Goal: Information Seeking & Learning: Compare options

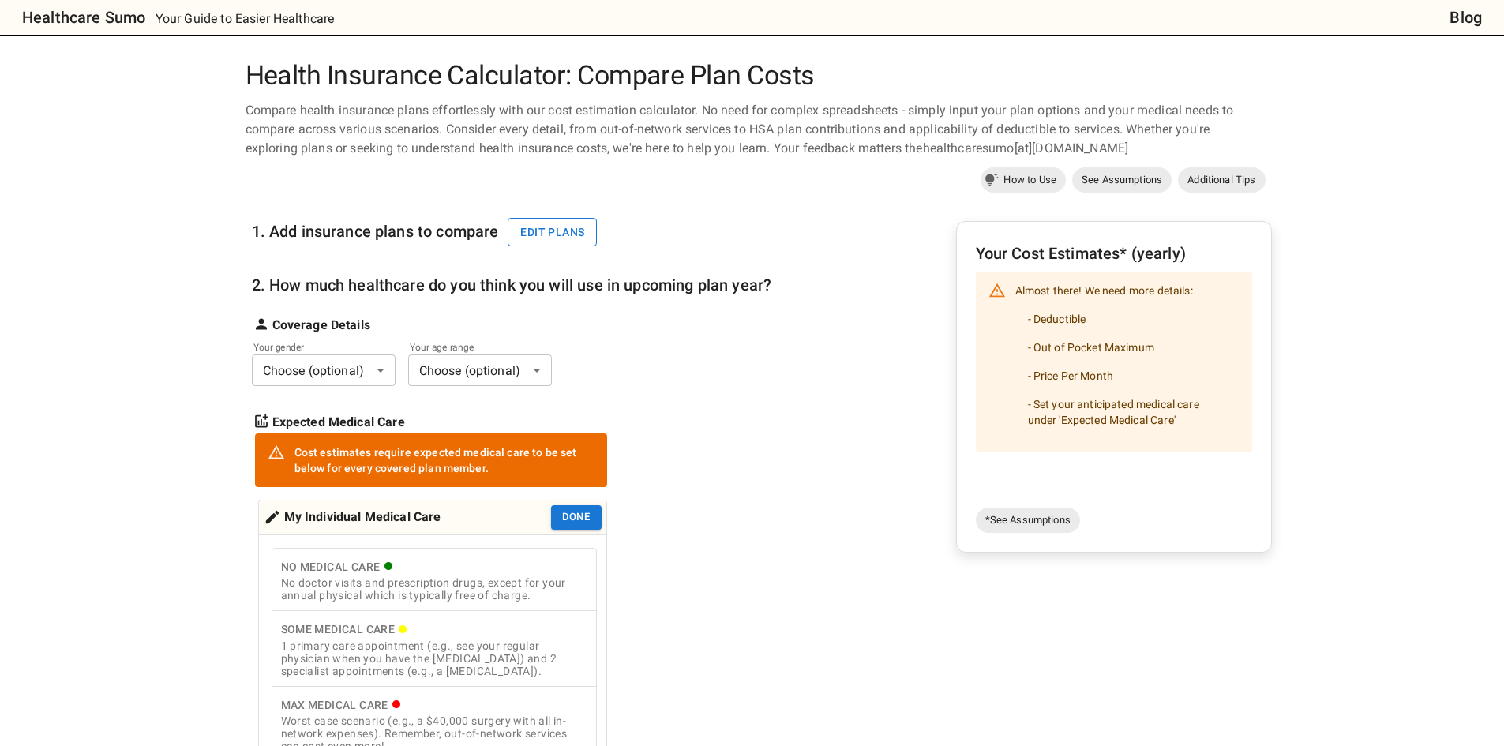
click at [558, 240] on button "Edit plans" at bounding box center [552, 232] width 89 height 29
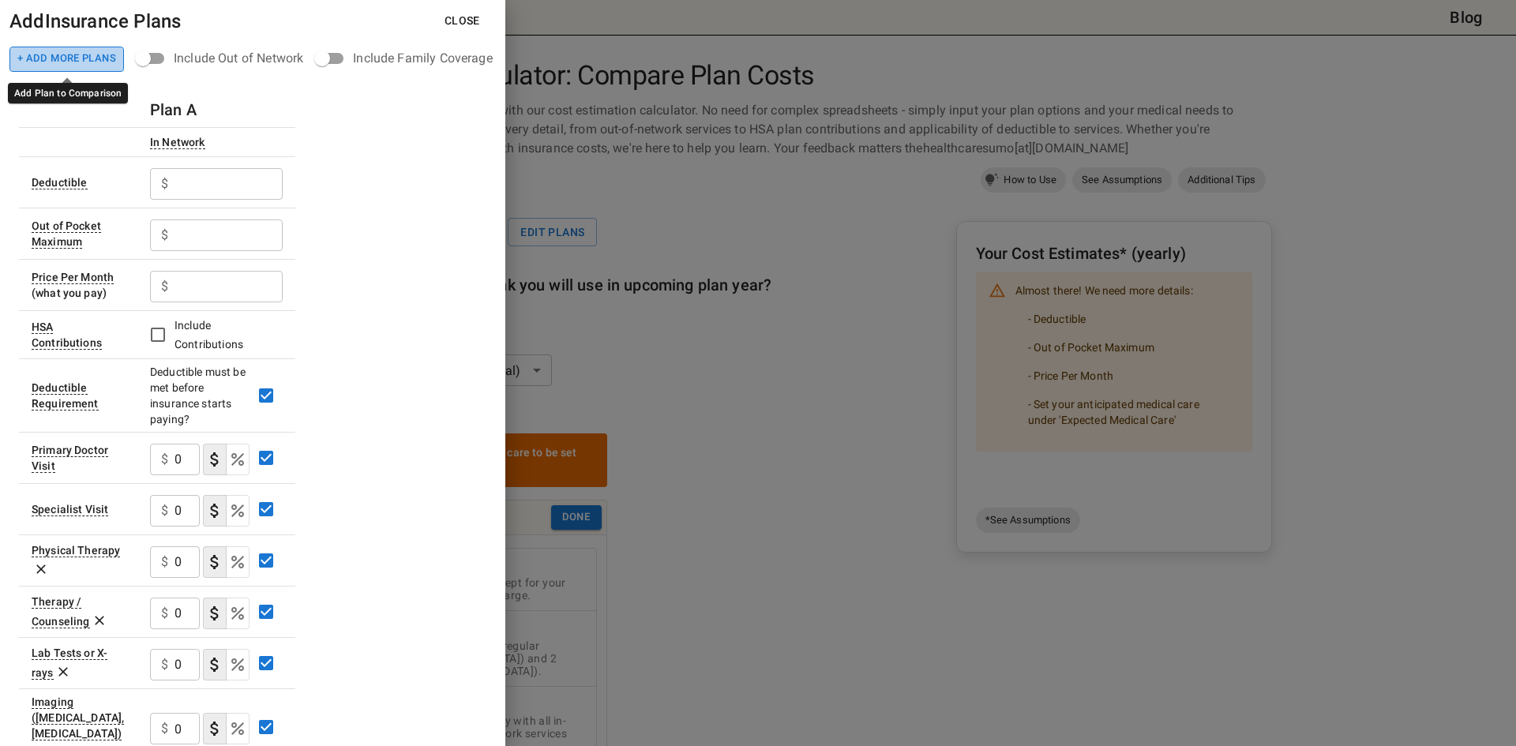
click at [90, 56] on button "+ Add More Plans" at bounding box center [66, 59] width 114 height 25
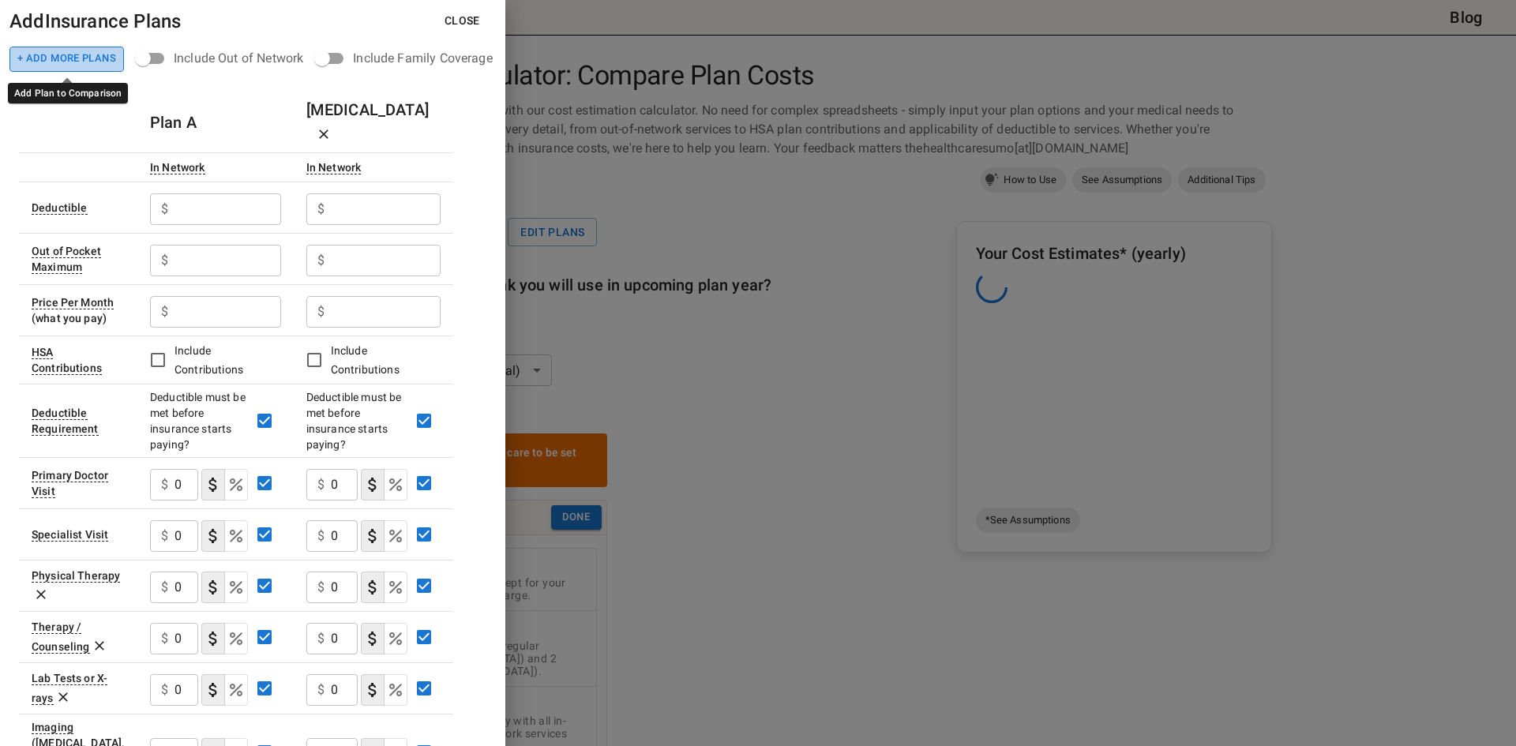
click at [90, 56] on button "+ Add More Plans" at bounding box center [66, 59] width 114 height 25
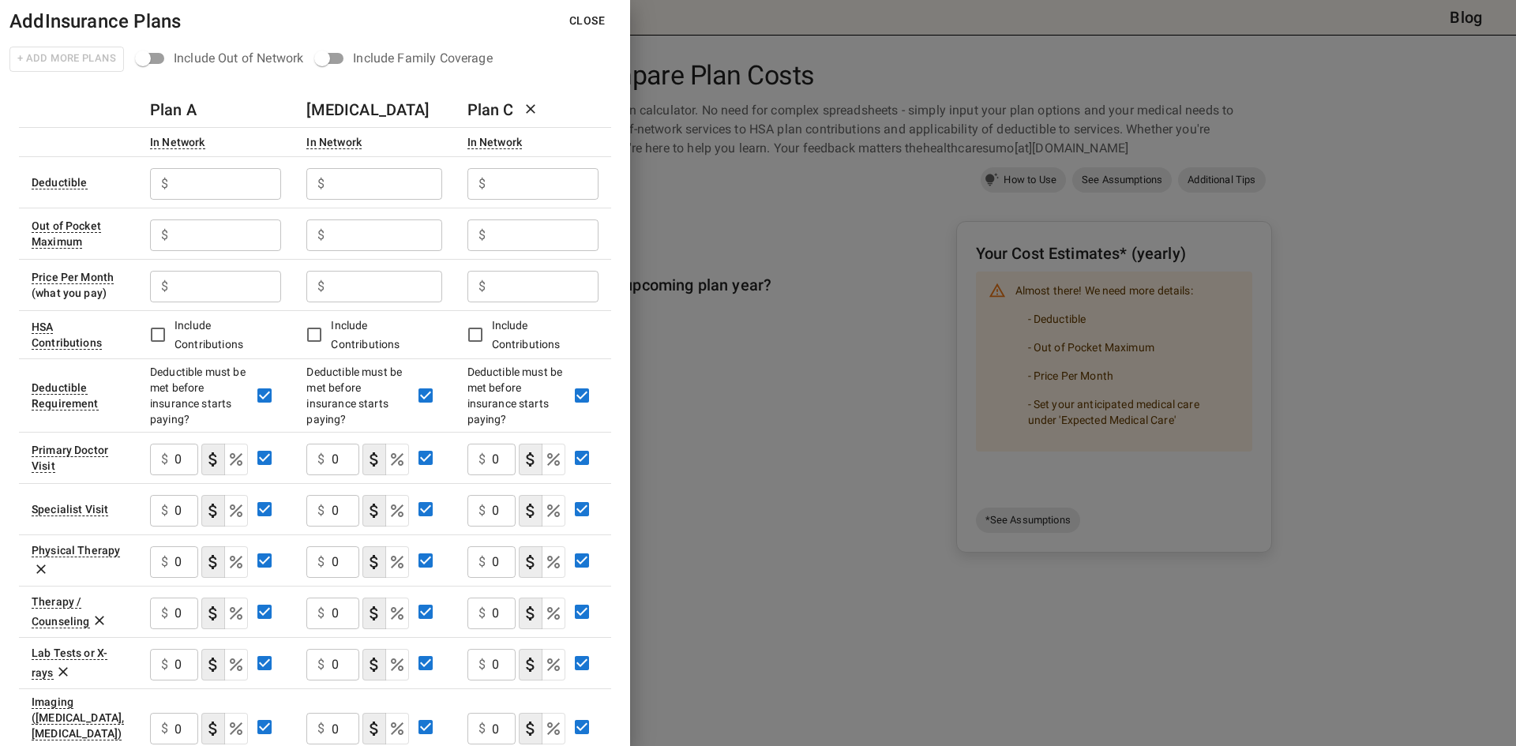
click at [209, 189] on input "text" at bounding box center [227, 184] width 107 height 32
click at [221, 189] on input "text" at bounding box center [227, 184] width 107 height 32
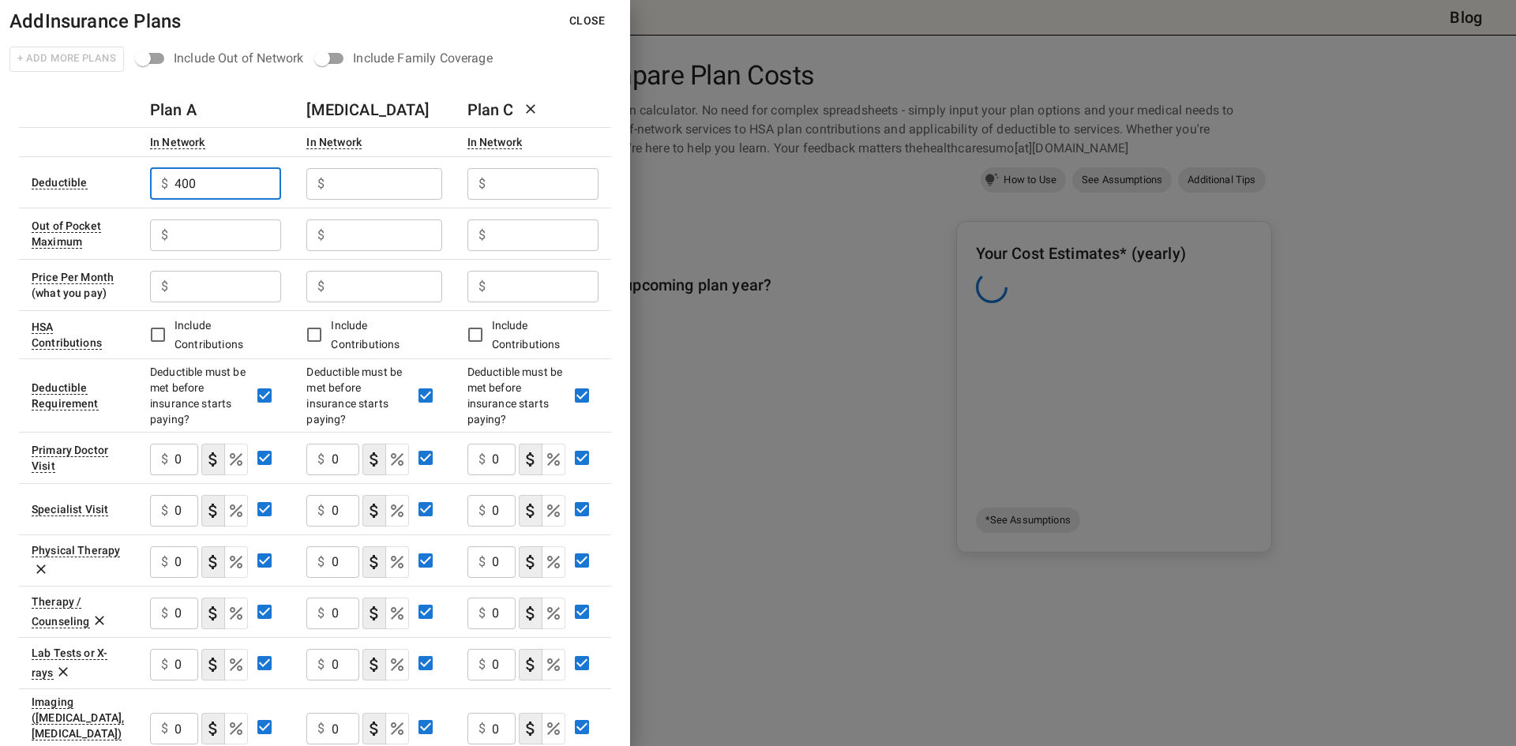
type input "400"
click at [359, 191] on input "text" at bounding box center [387, 184] width 111 height 32
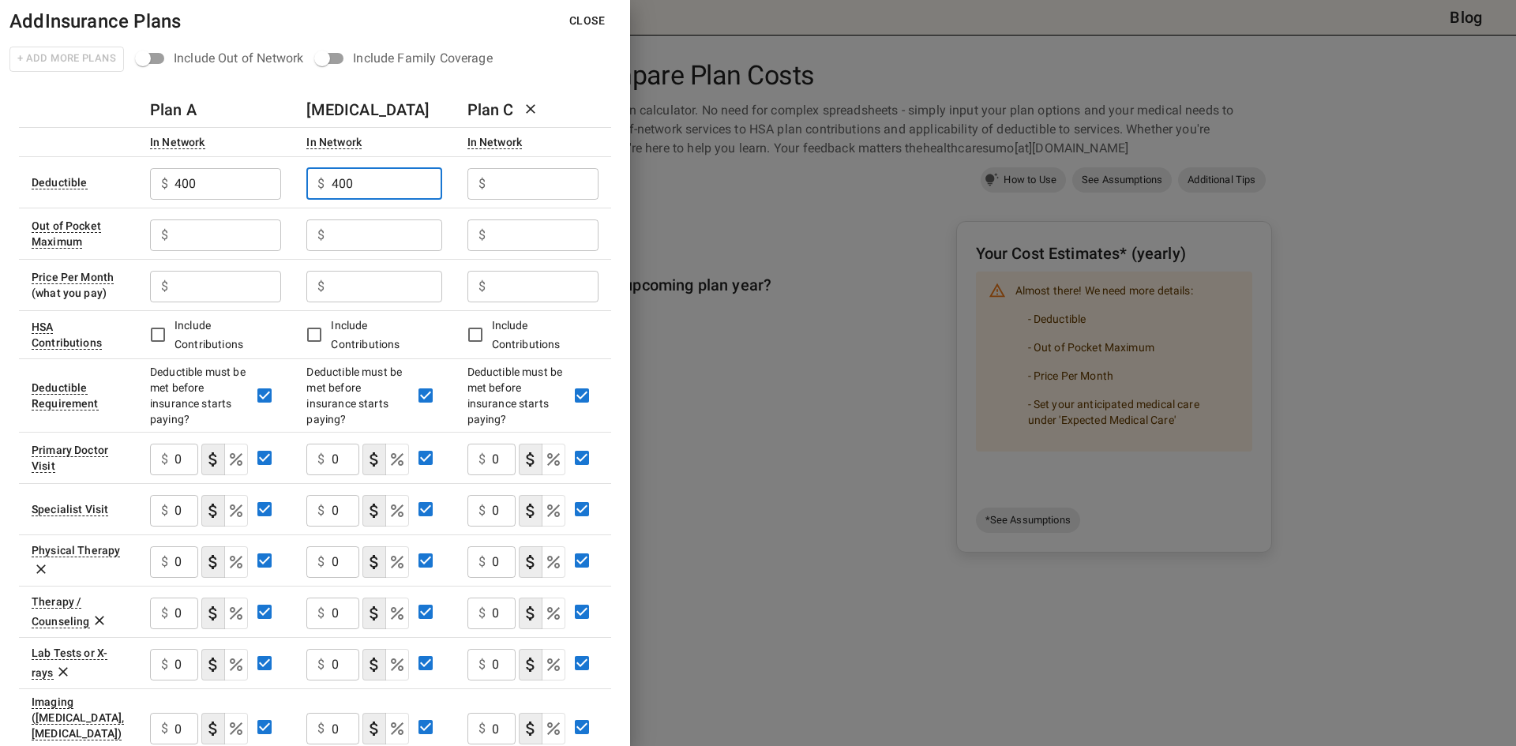
type input "400"
click at [505, 189] on input "text" at bounding box center [545, 184] width 107 height 32
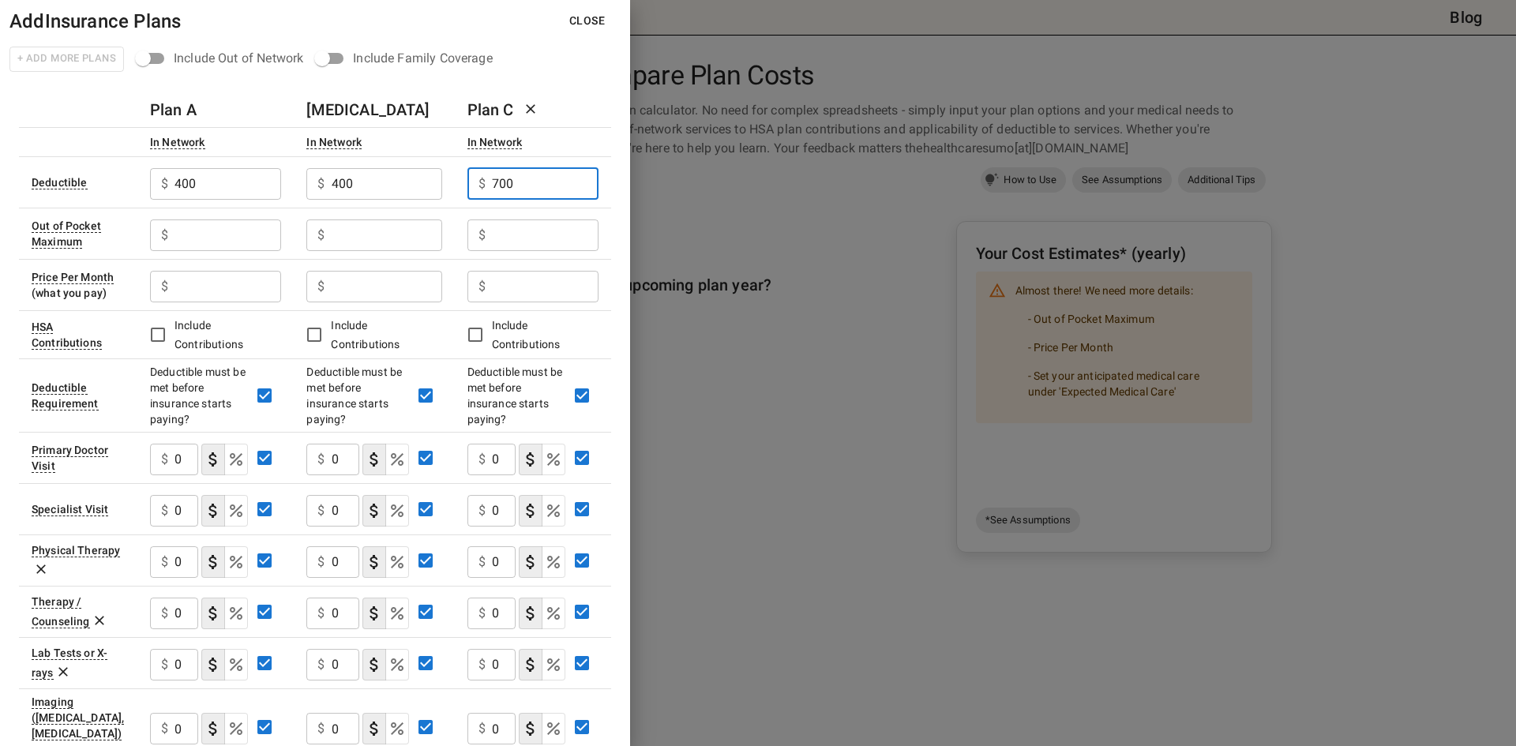
type input "700"
click at [257, 236] on input "text" at bounding box center [227, 235] width 107 height 32
type input "2800"
click at [417, 216] on div "$ ​" at bounding box center [373, 233] width 135 height 41
click at [394, 227] on input "text" at bounding box center [387, 235] width 111 height 32
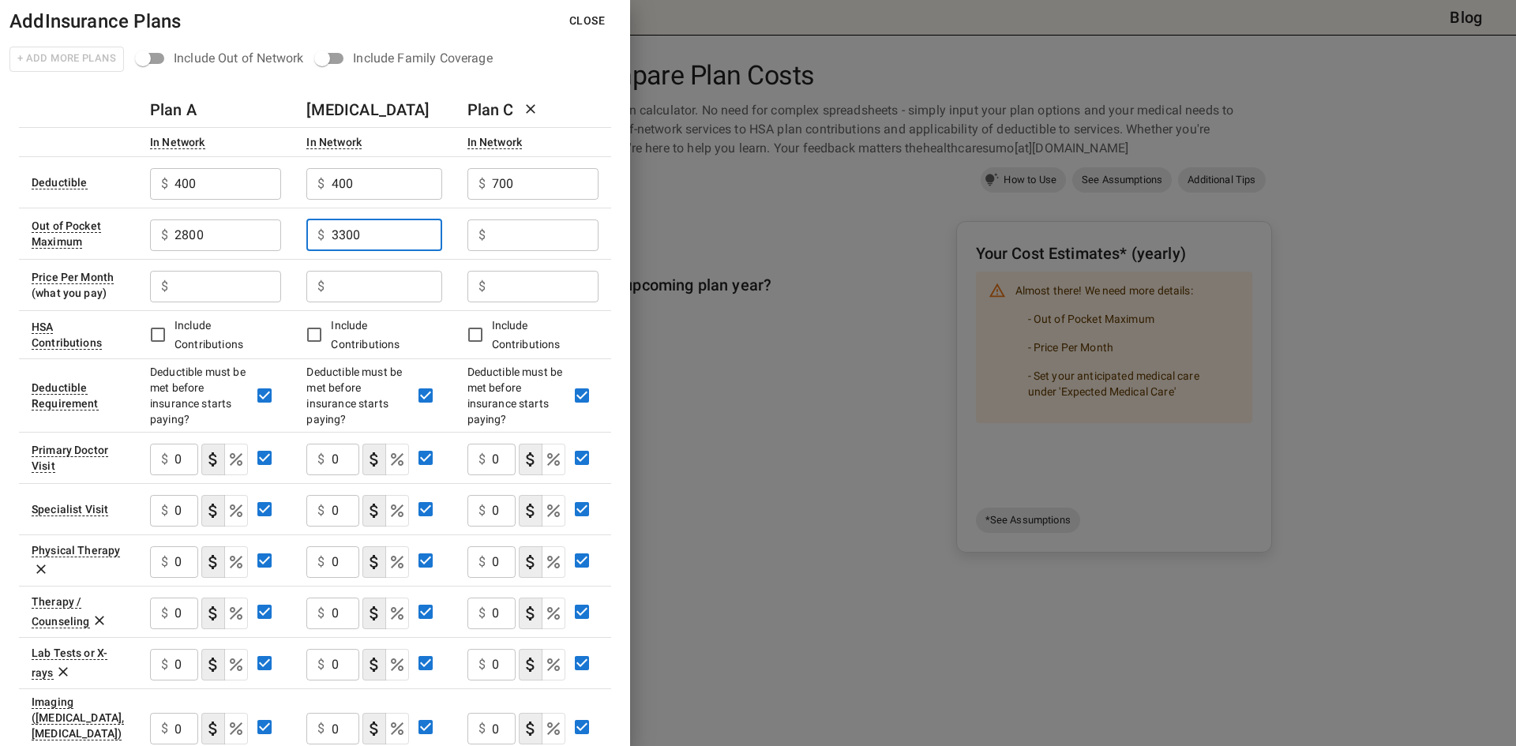
type input "3300"
click at [519, 232] on input "text" at bounding box center [545, 235] width 107 height 32
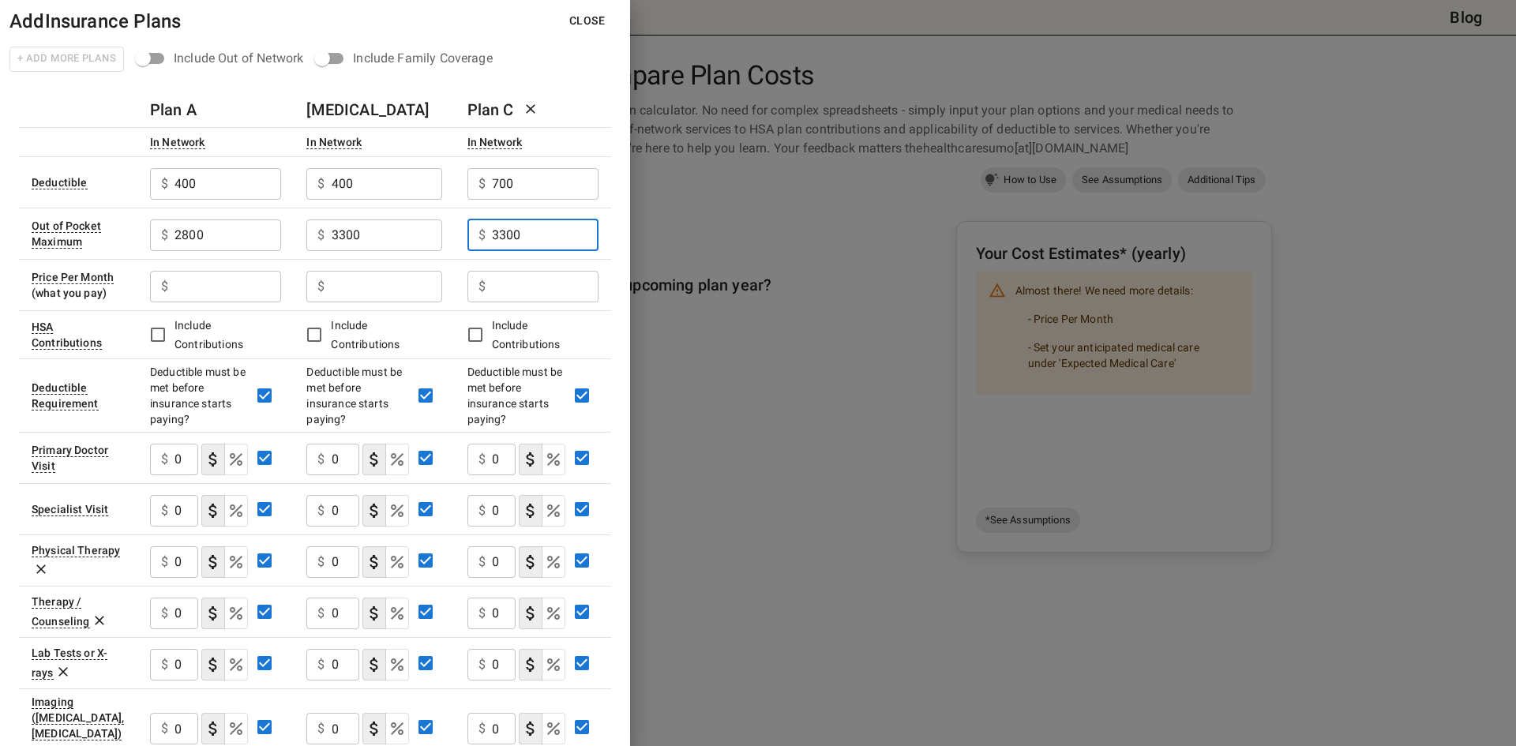
type input "3300"
click at [246, 288] on input "text" at bounding box center [227, 287] width 107 height 32
click at [253, 283] on input "text" at bounding box center [227, 287] width 107 height 32
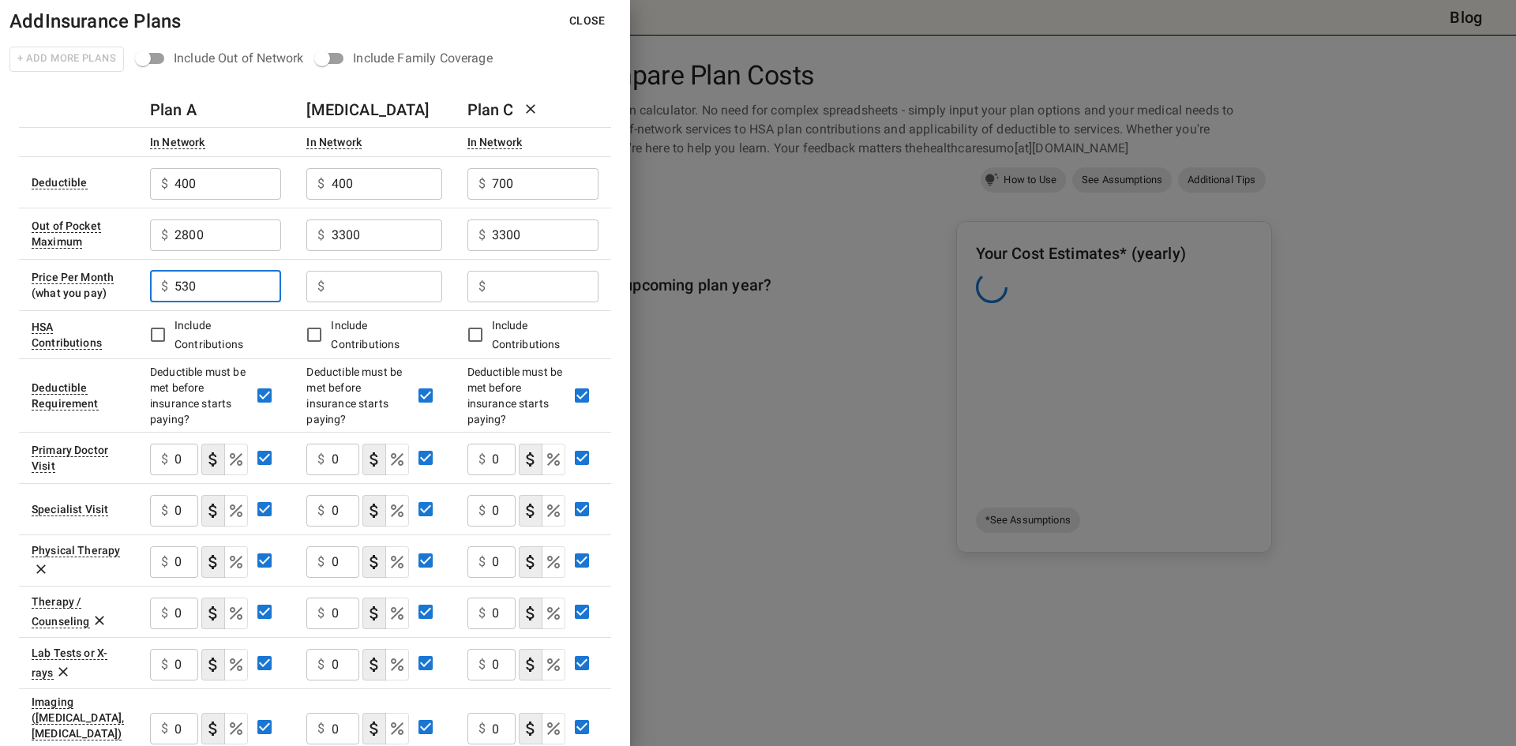
type input "530"
click at [371, 287] on input "text" at bounding box center [387, 287] width 111 height 32
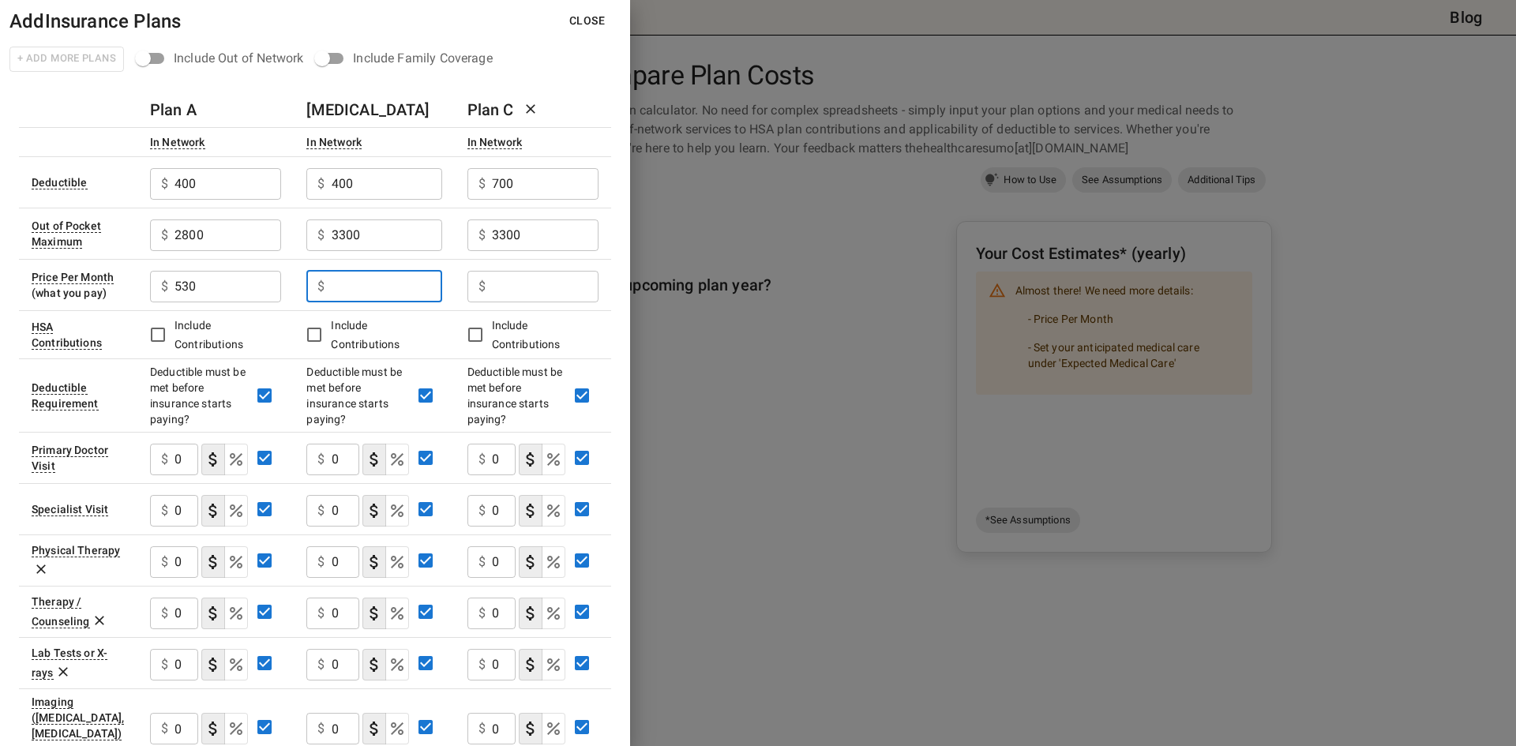
click at [371, 287] on input "text" at bounding box center [387, 287] width 111 height 32
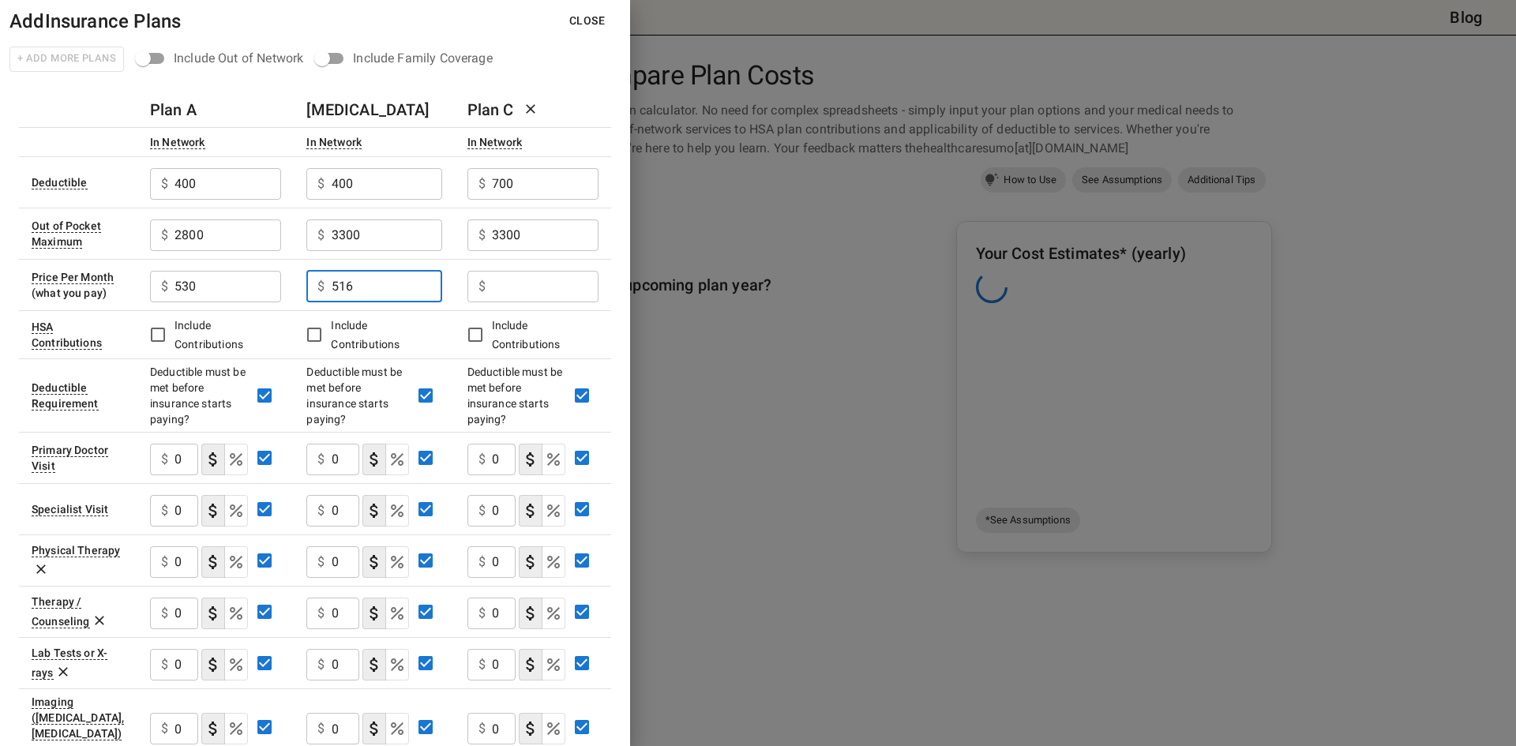
type input "516"
click at [559, 287] on input "text" at bounding box center [545, 287] width 107 height 32
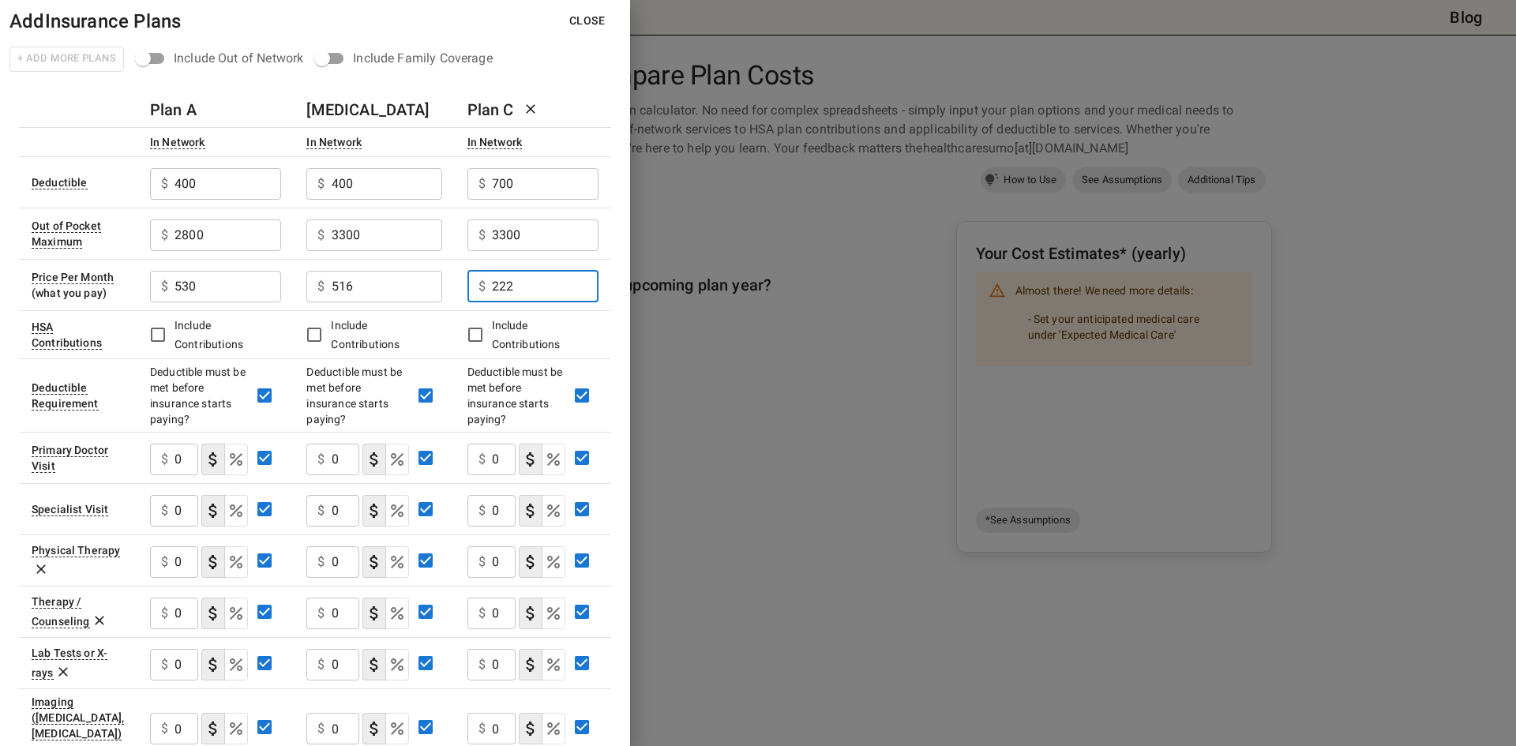
type input "222"
click at [177, 456] on input "0" at bounding box center [186, 460] width 24 height 32
click at [190, 460] on input "0" at bounding box center [186, 460] width 24 height 32
click at [182, 512] on input "0" at bounding box center [186, 511] width 24 height 32
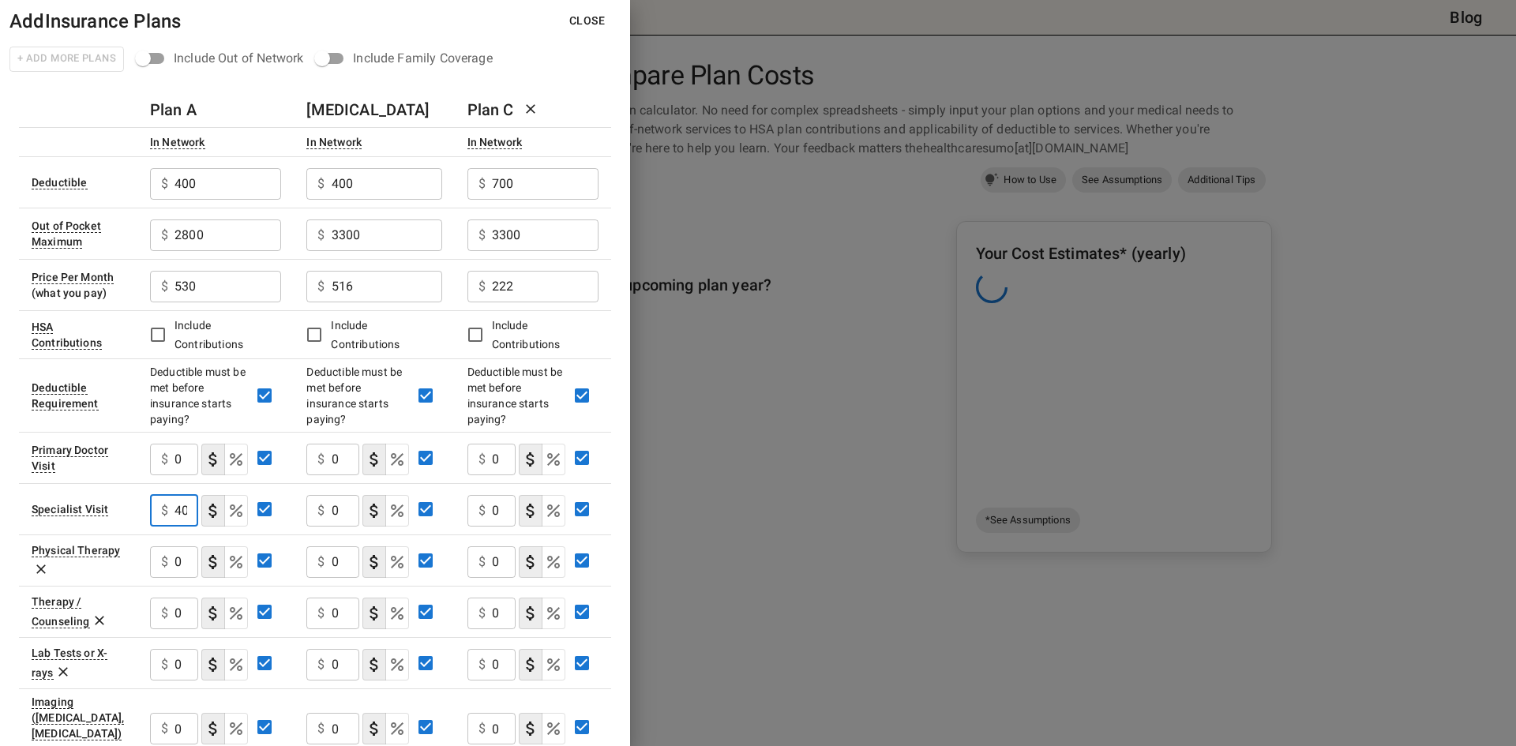
type input "40"
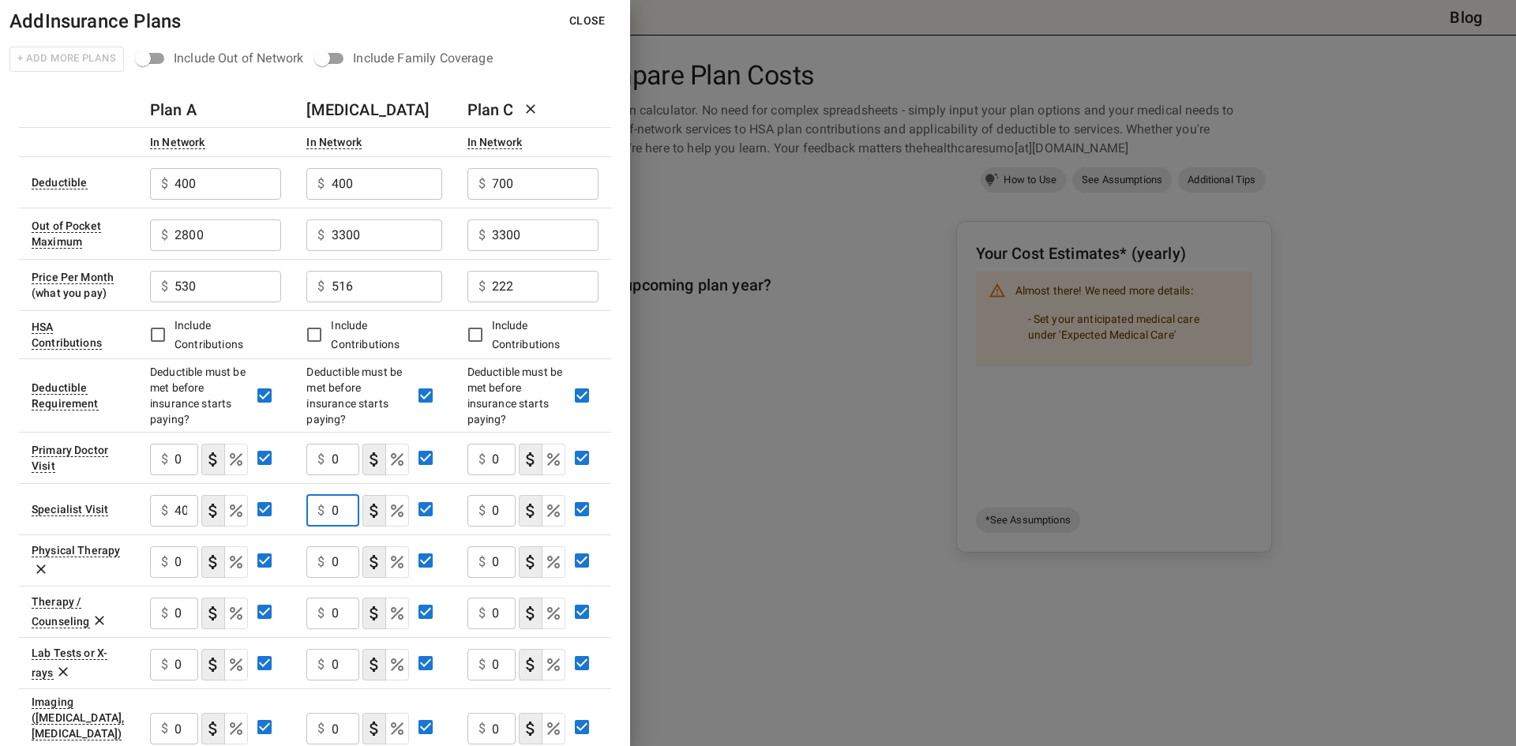
click at [342, 519] on input "0" at bounding box center [346, 511] width 28 height 32
type input "40"
click at [497, 509] on input "0" at bounding box center [504, 511] width 24 height 32
type input "40"
click at [184, 463] on input "0" at bounding box center [186, 460] width 24 height 32
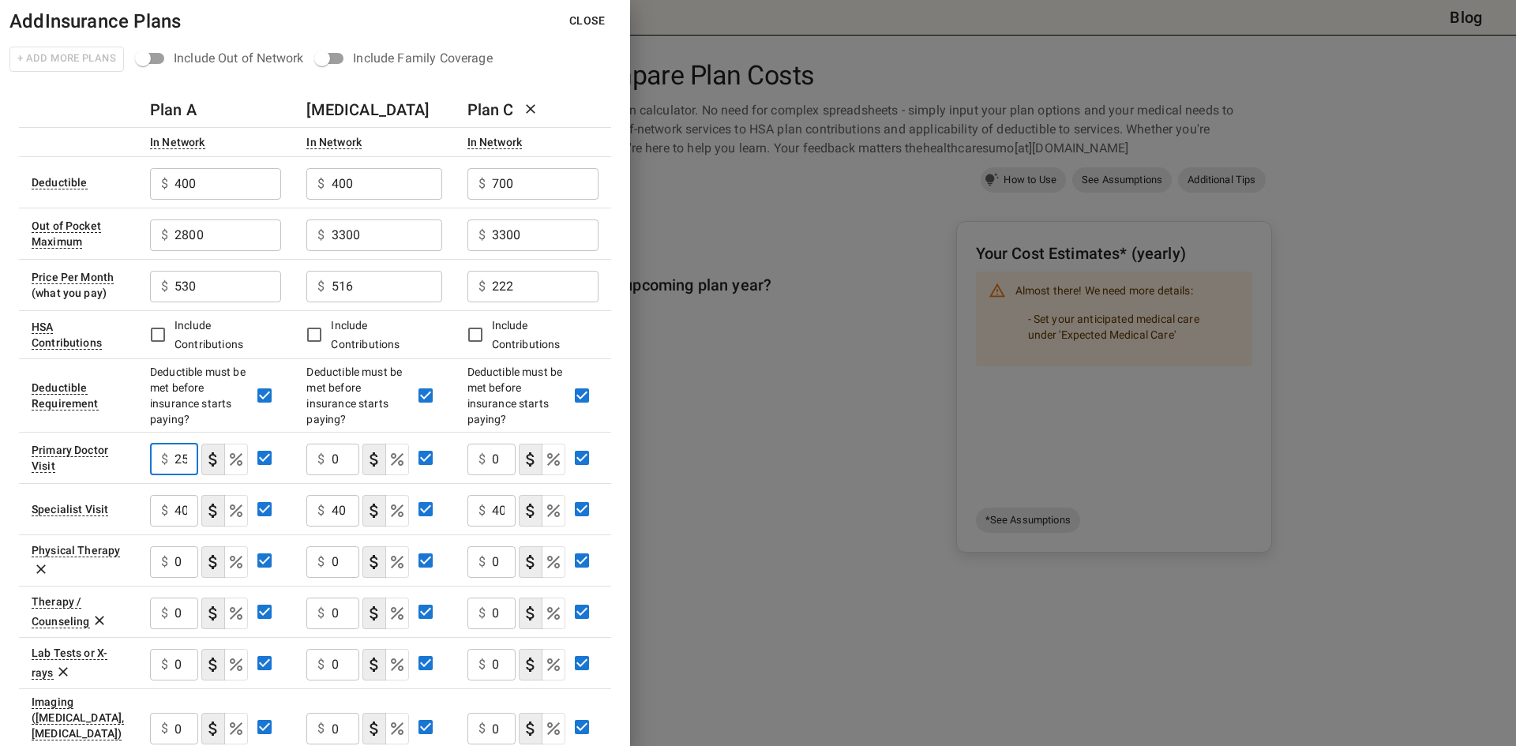
type input "25"
click at [348, 453] on input "0" at bounding box center [346, 460] width 28 height 32
type input "25"
click at [498, 459] on input "0" at bounding box center [504, 460] width 24 height 32
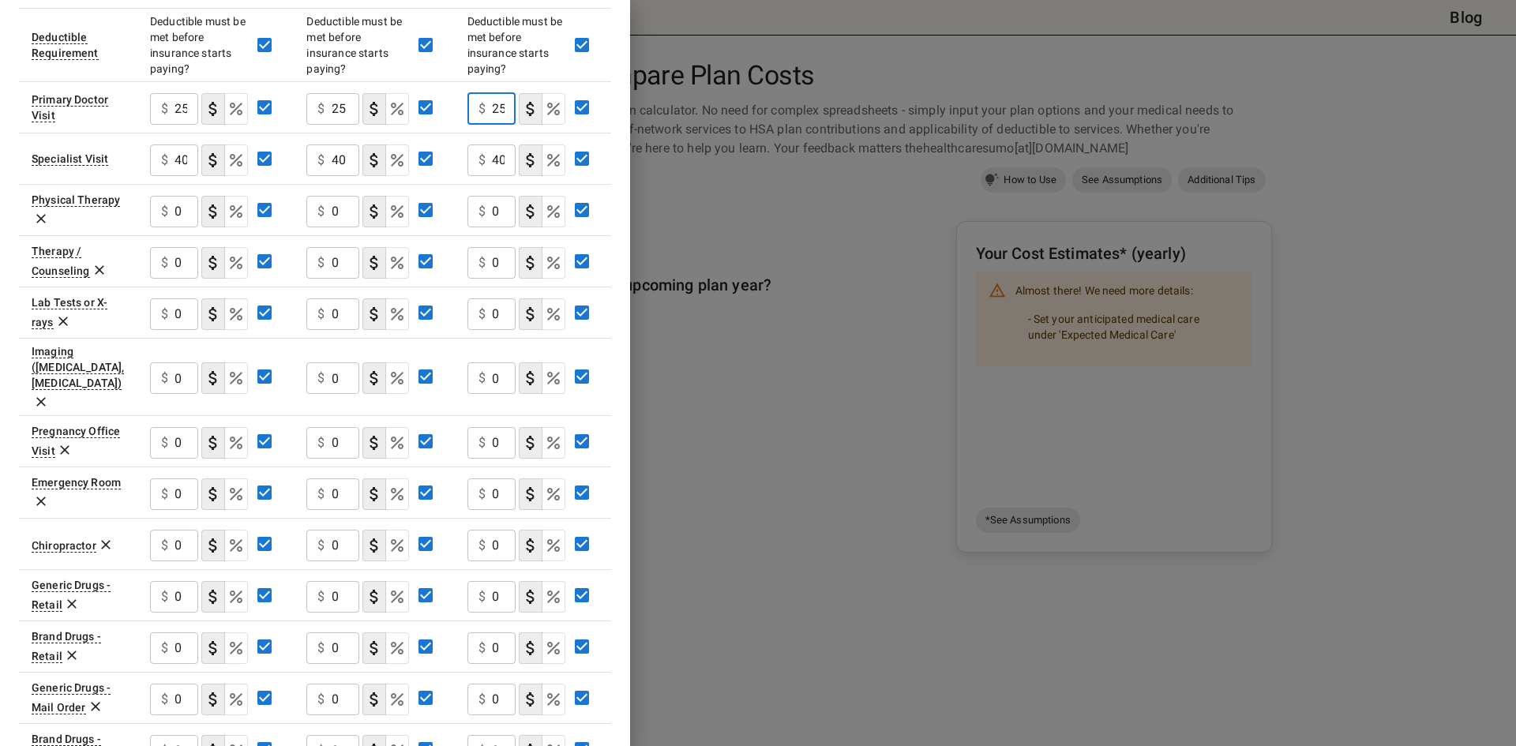
scroll to position [527, 0]
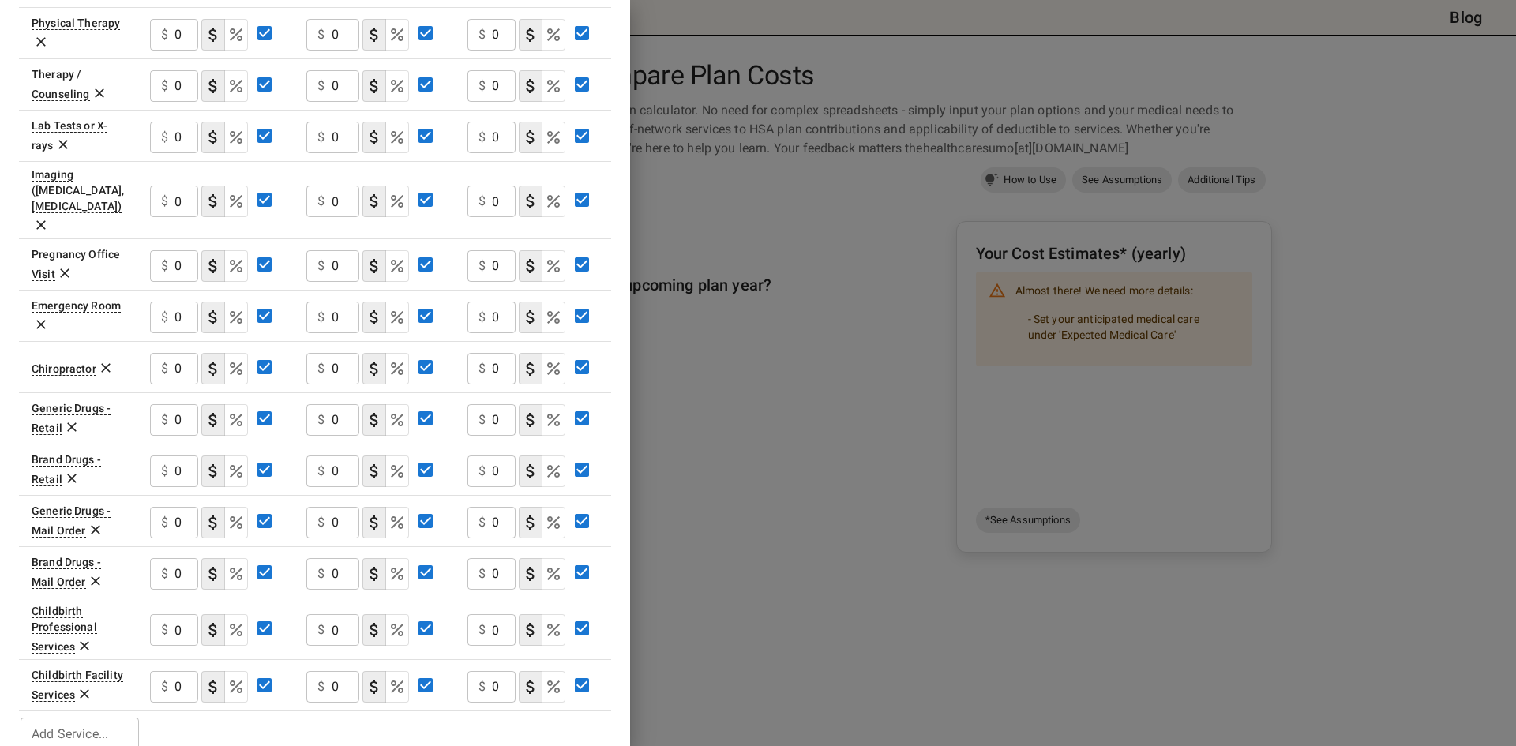
type input "25"
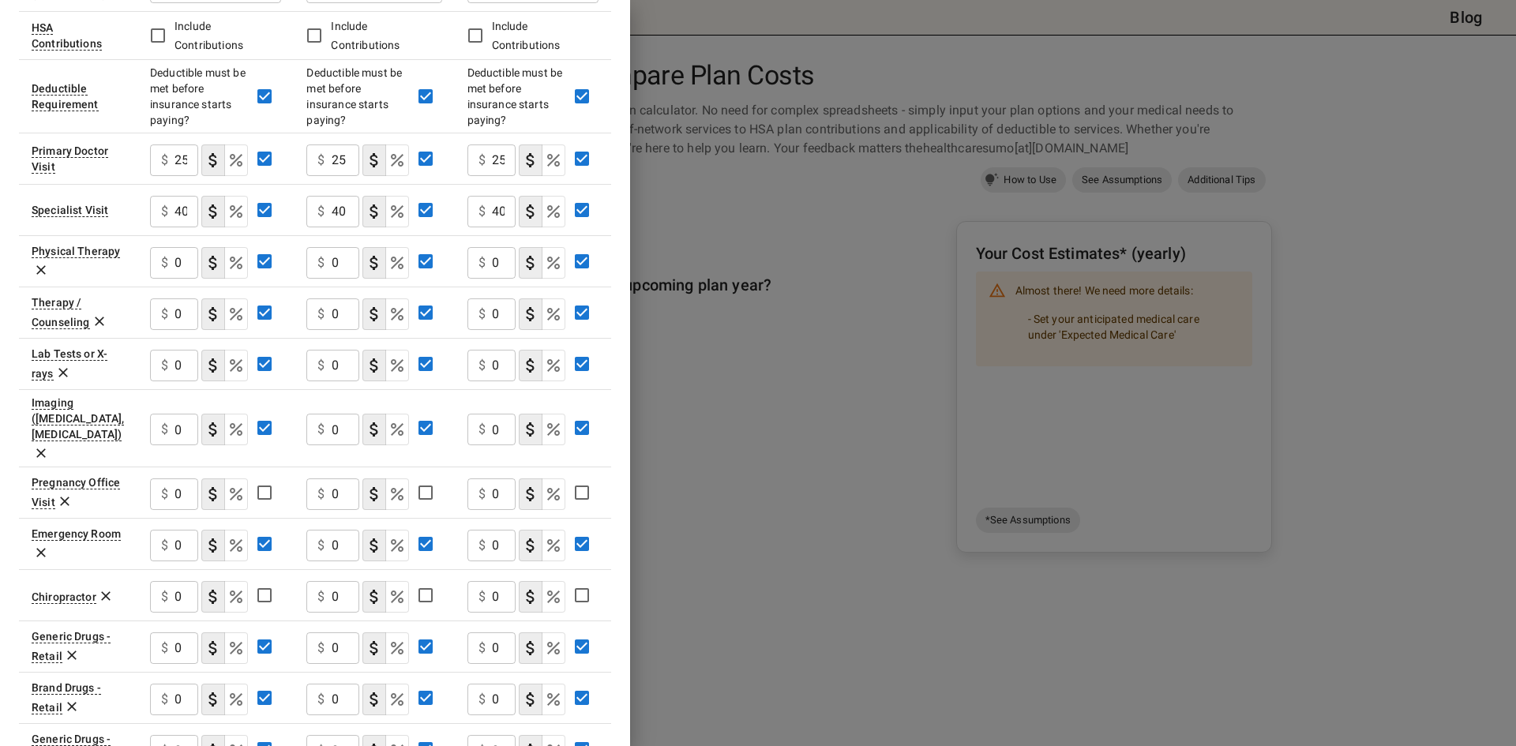
scroll to position [298, 0]
click at [183, 319] on input "0" at bounding box center [186, 316] width 24 height 32
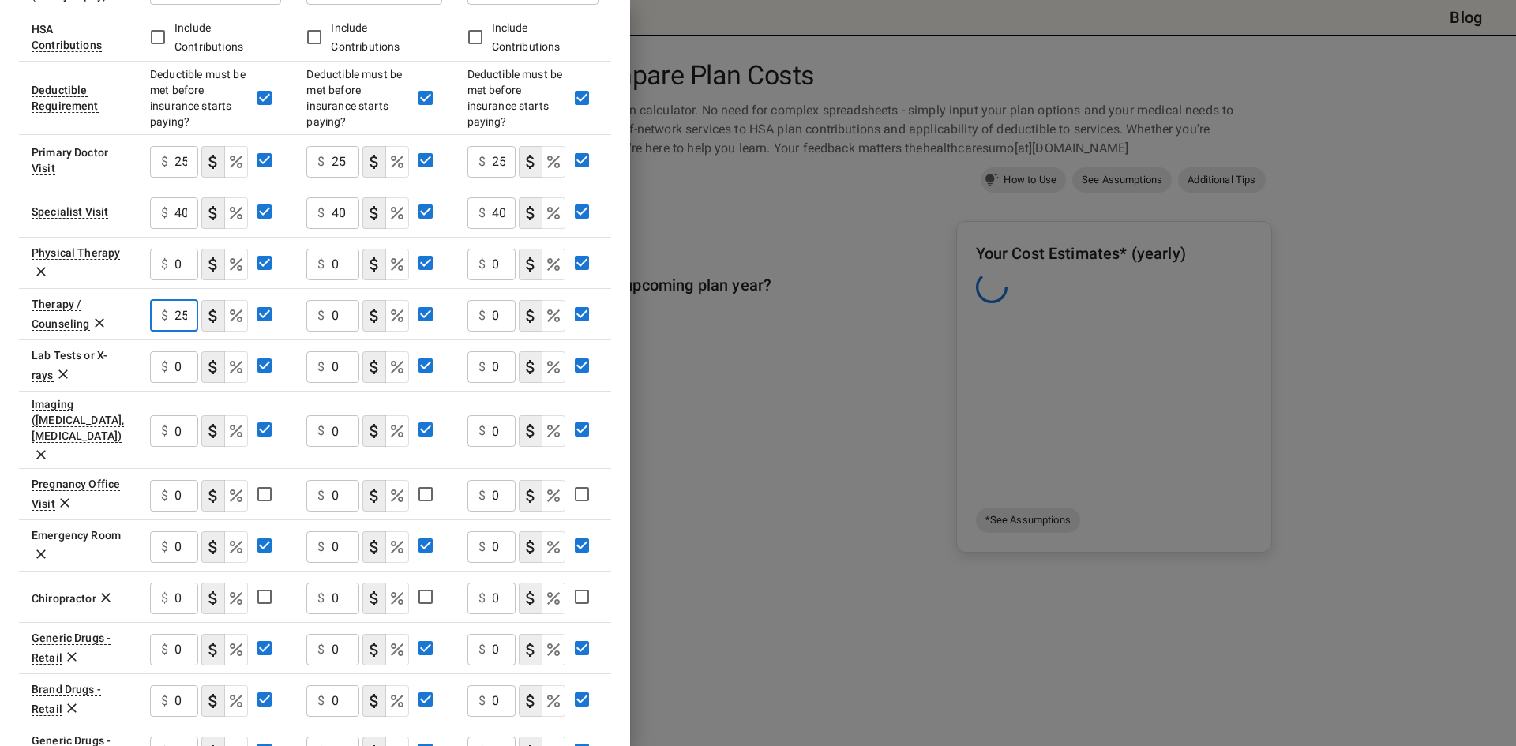
type input "25"
click at [346, 321] on input "0" at bounding box center [346, 316] width 28 height 32
type input "25"
click at [508, 319] on input "0" at bounding box center [504, 316] width 24 height 32
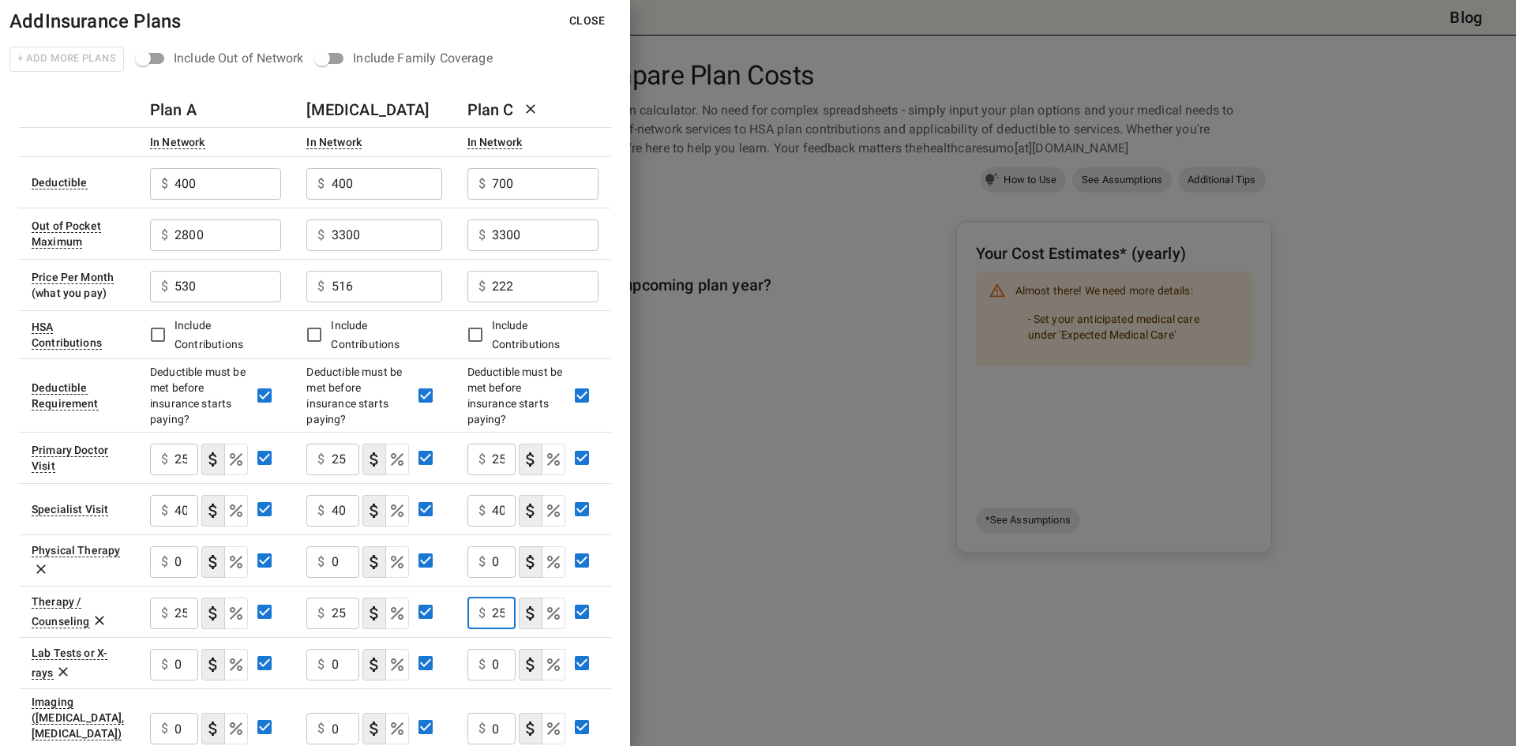
scroll to position [527, 0]
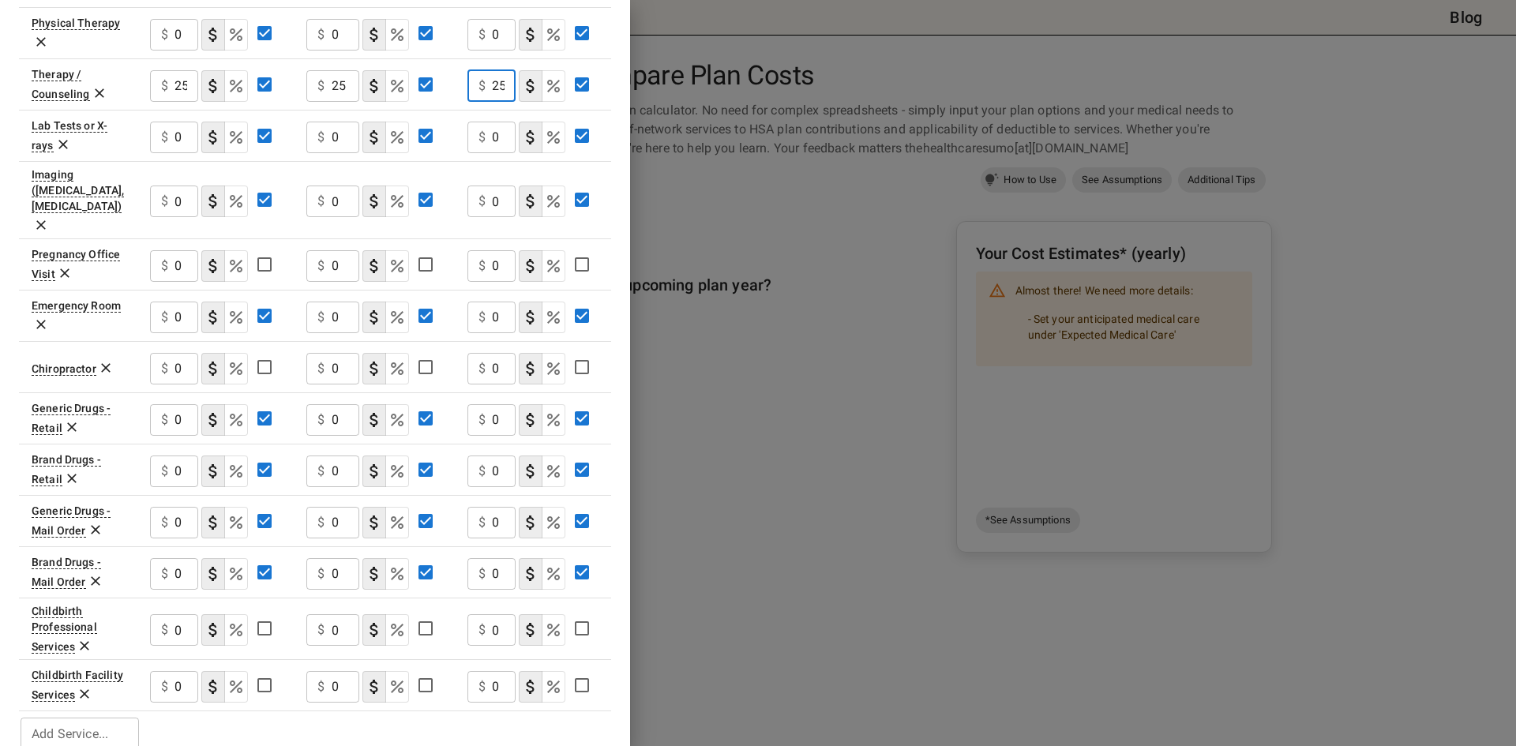
type input "25"
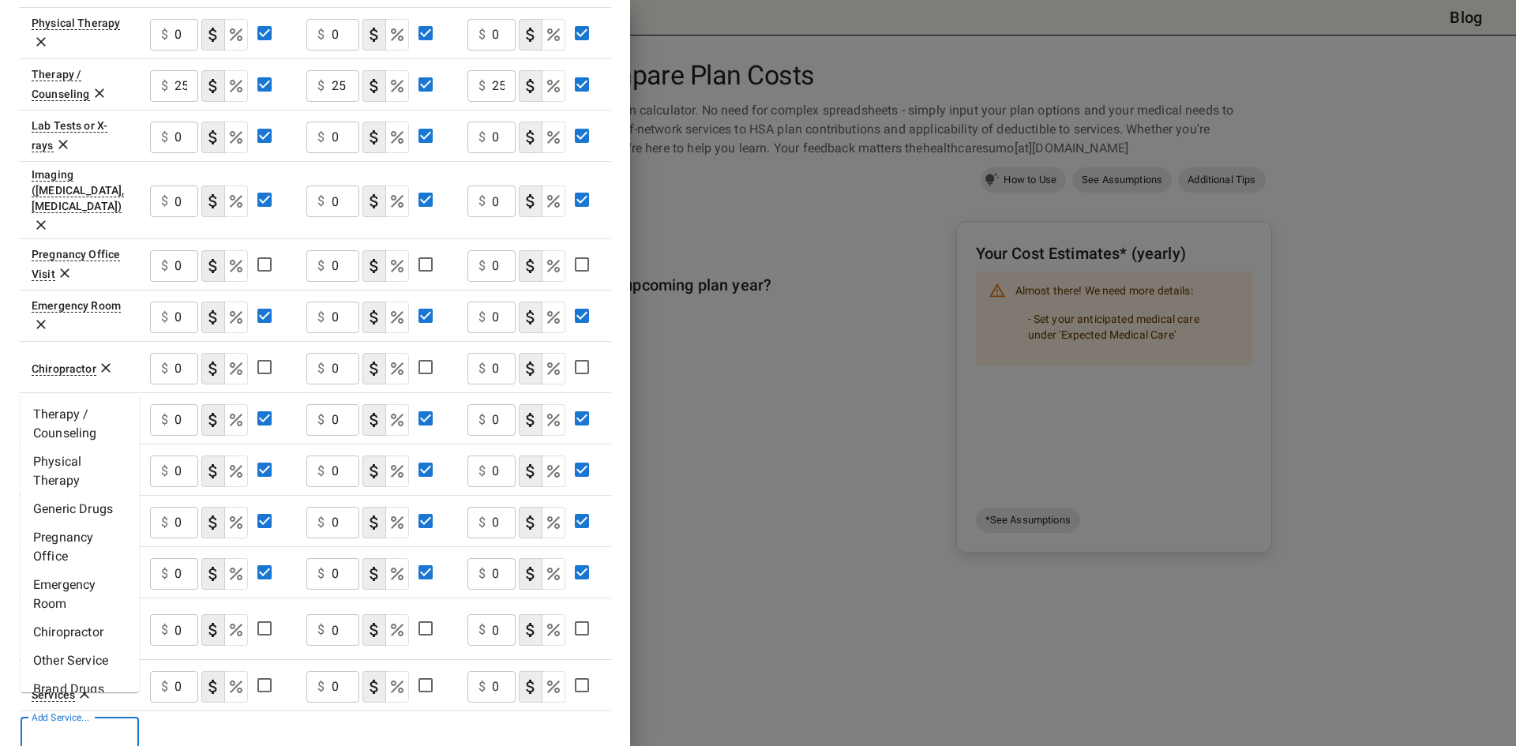
click at [66, 722] on input "Add Service..." at bounding box center [78, 733] width 107 height 22
click at [356, 719] on table "Plan A [MEDICAL_DATA] Plan C In Network In Network In Network Deductible $ 400 …" at bounding box center [315, 158] width 592 height 1187
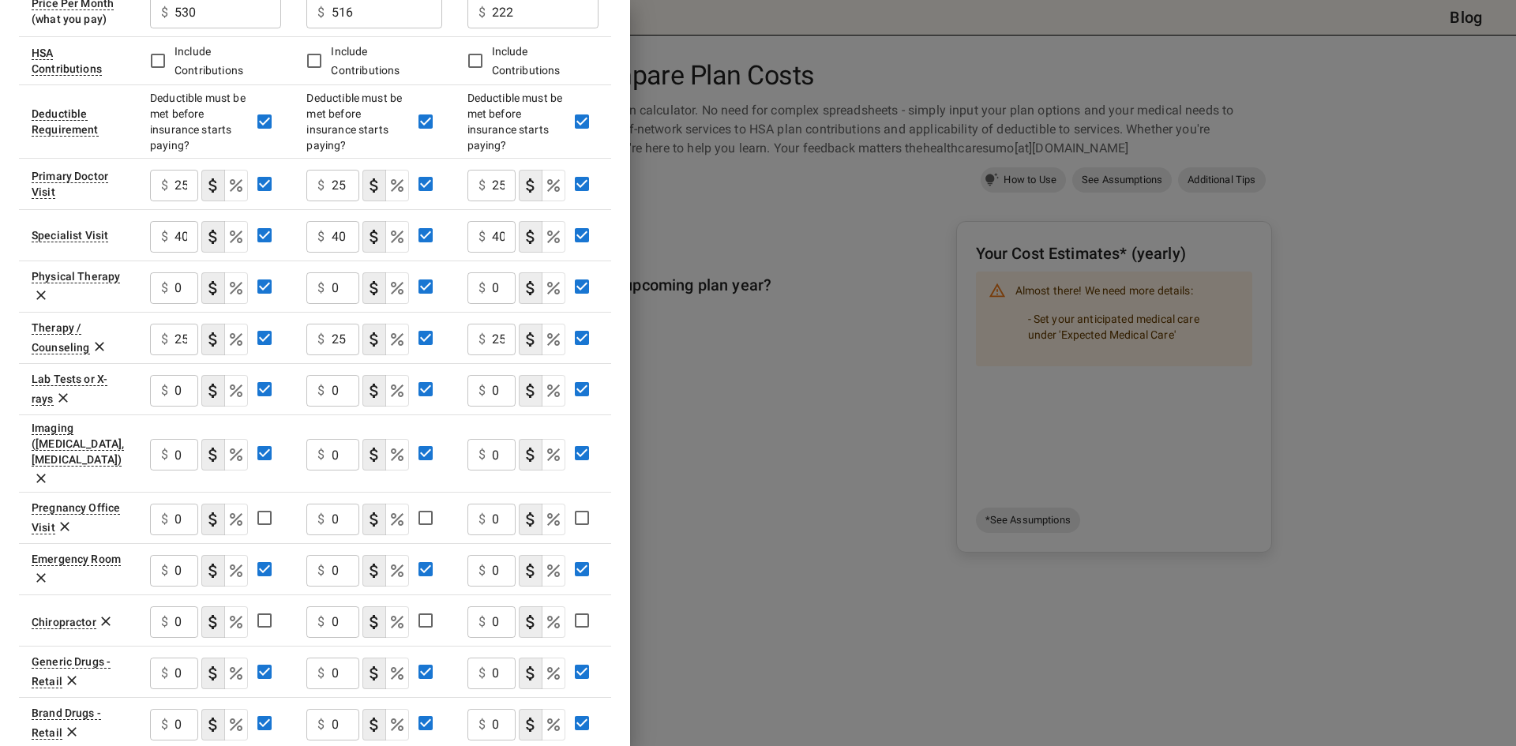
scroll to position [276, 0]
click at [190, 553] on input "0" at bounding box center [186, 569] width 24 height 32
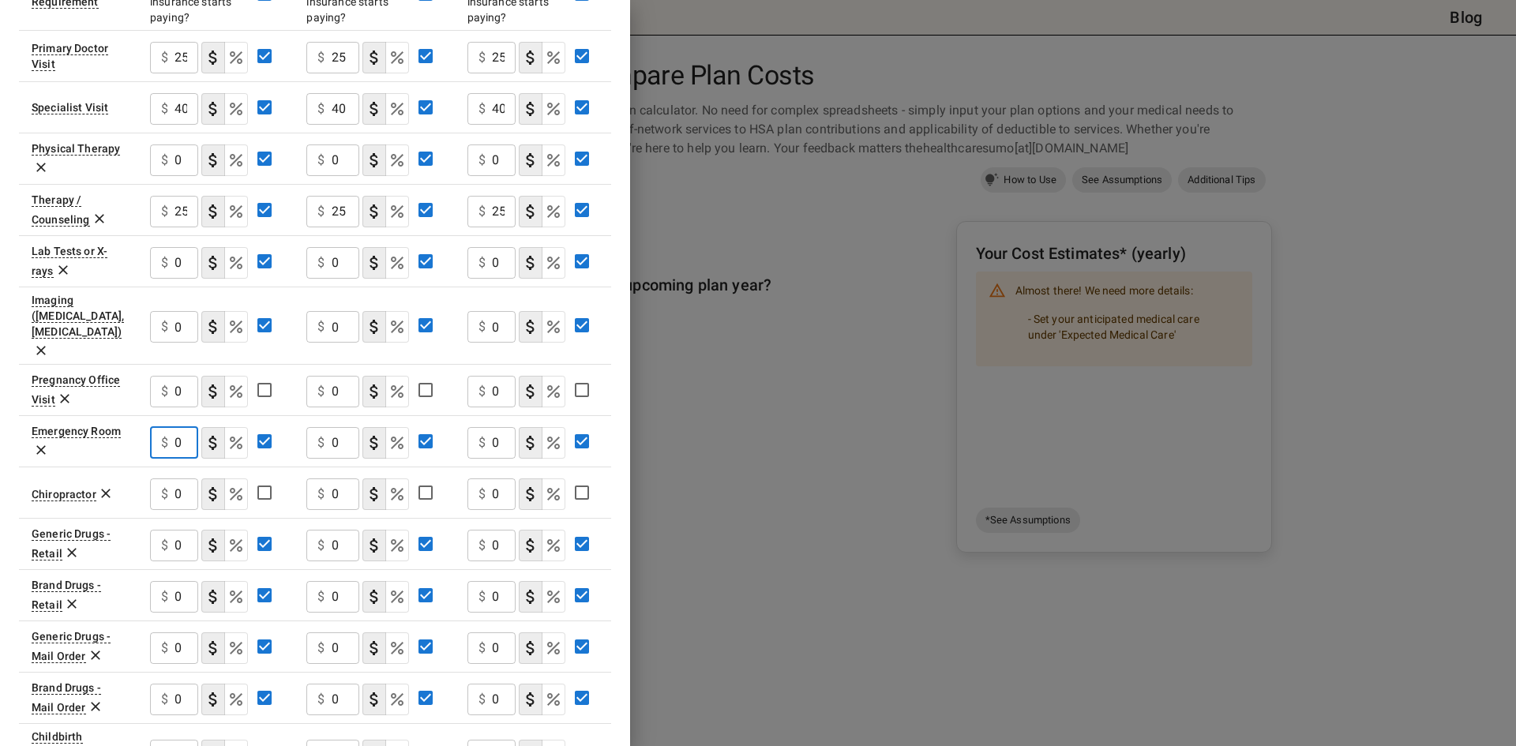
scroll to position [403, 0]
click at [189, 529] on input "0" at bounding box center [186, 545] width 24 height 32
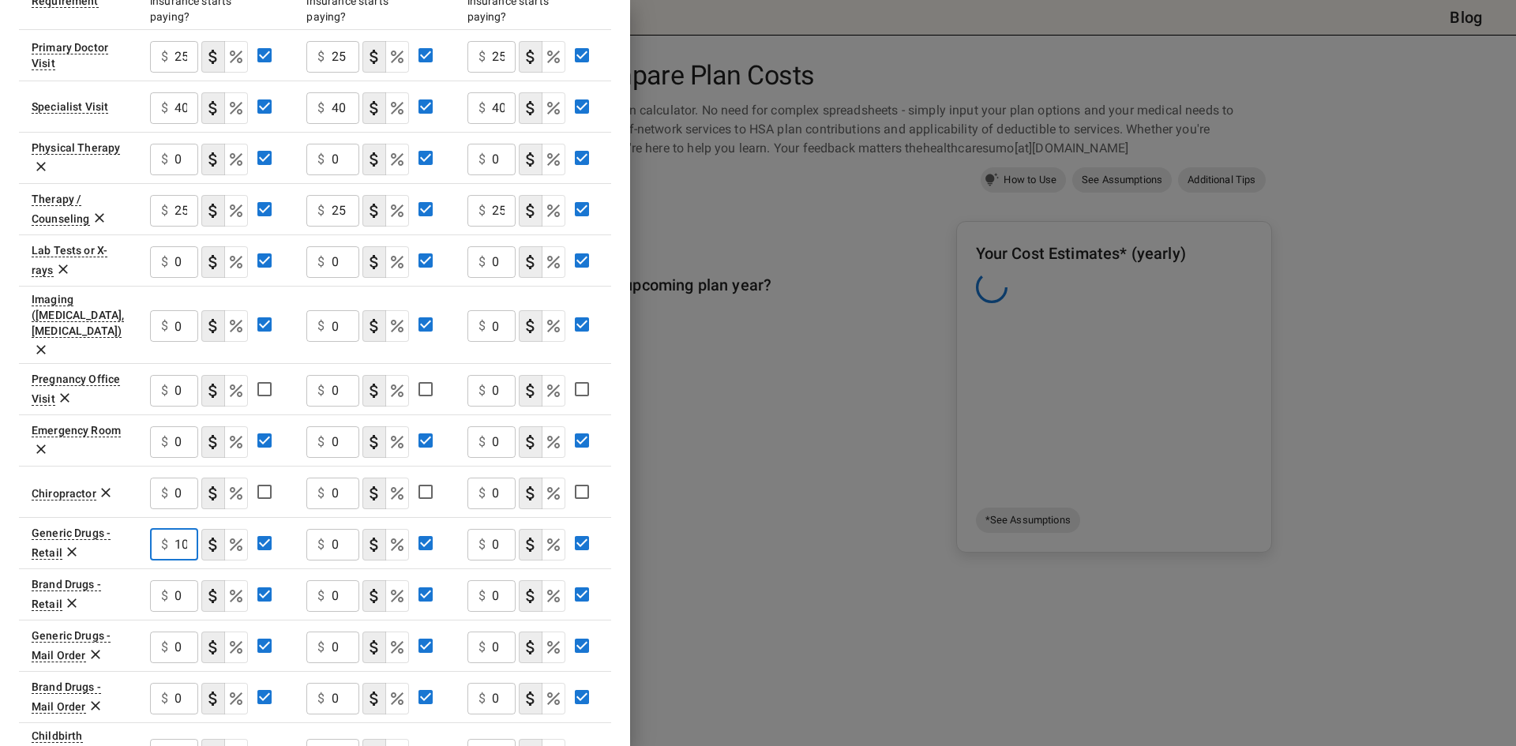
type input "10"
click at [182, 580] on input "0" at bounding box center [186, 596] width 24 height 32
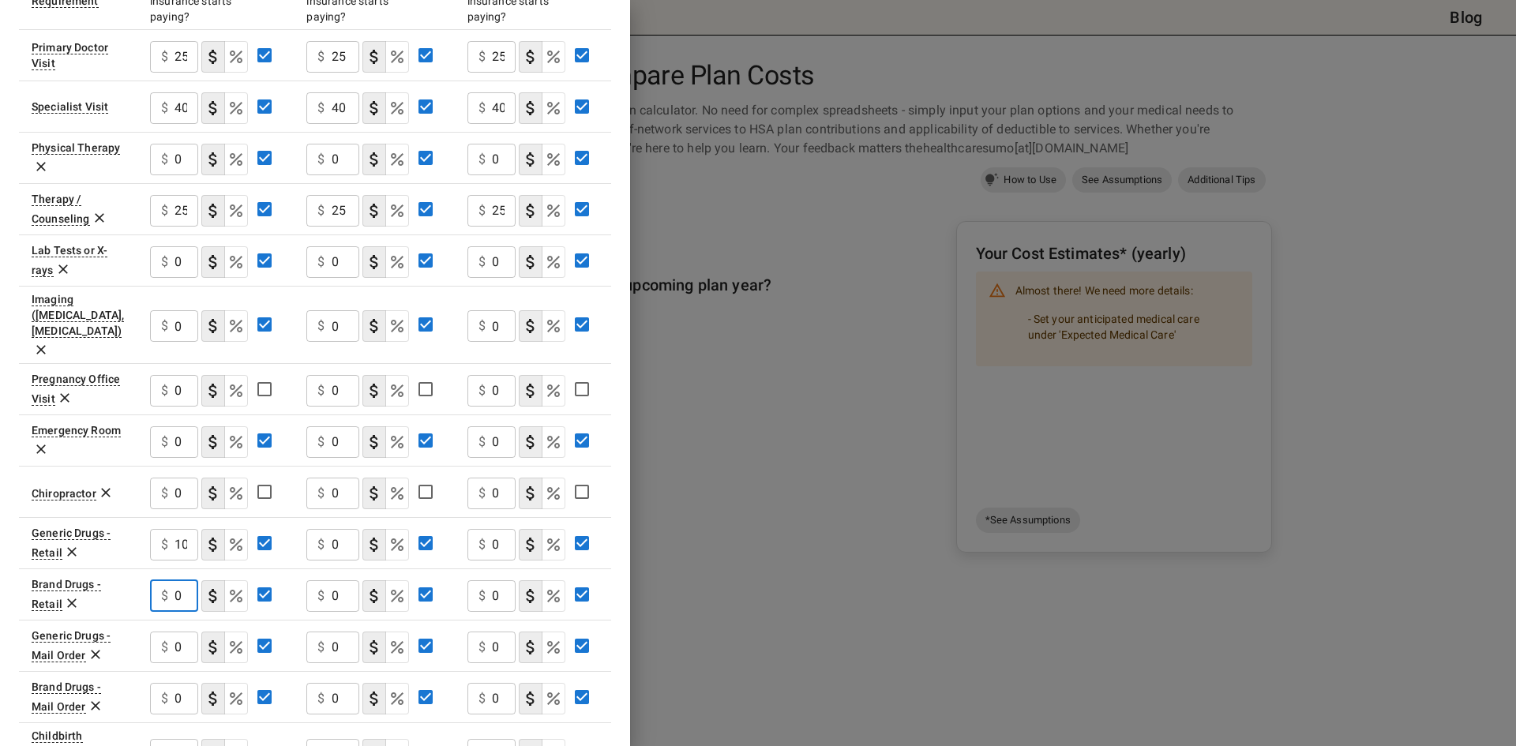
click at [182, 529] on input "10" at bounding box center [186, 545] width 24 height 32
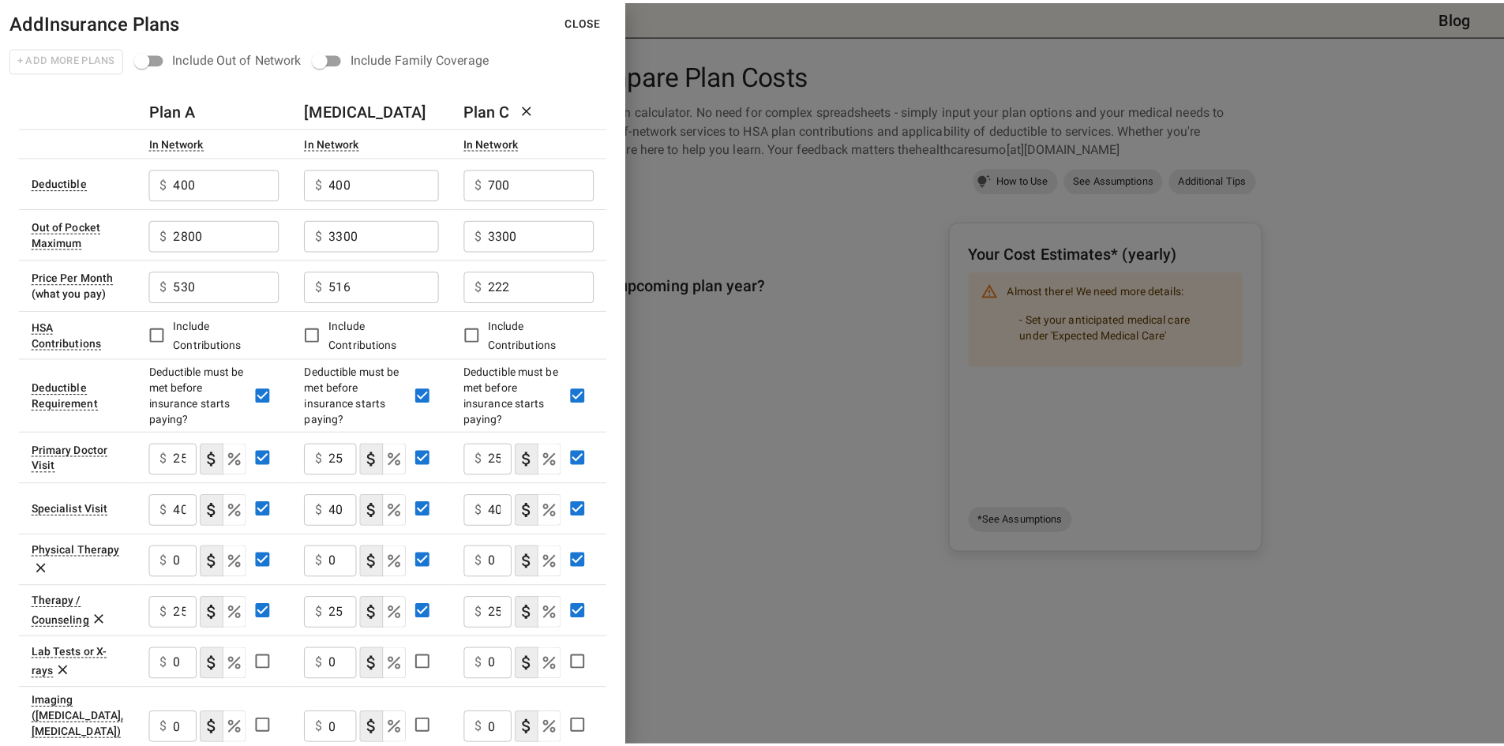
scroll to position [527, 0]
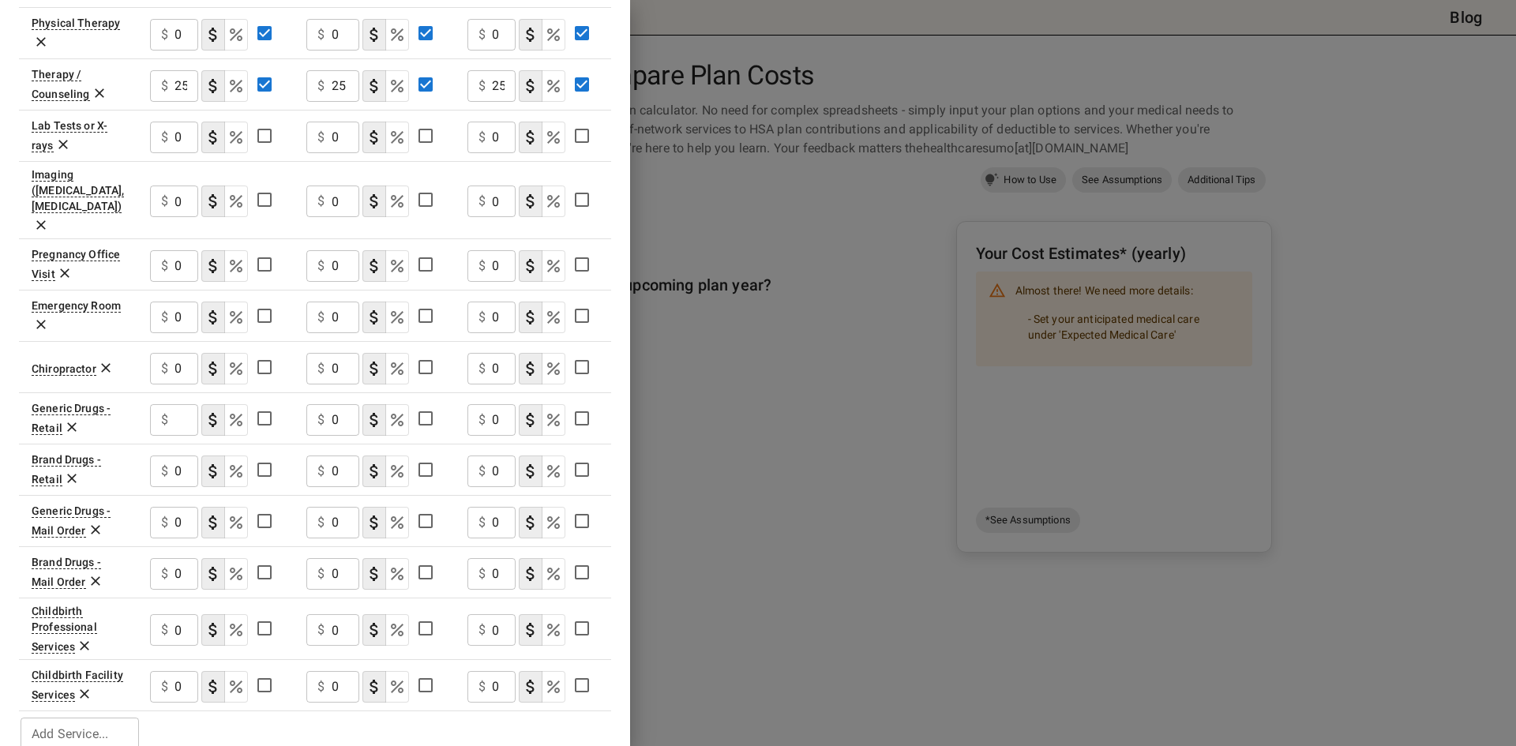
click at [838, 426] on div at bounding box center [758, 373] width 1516 height 746
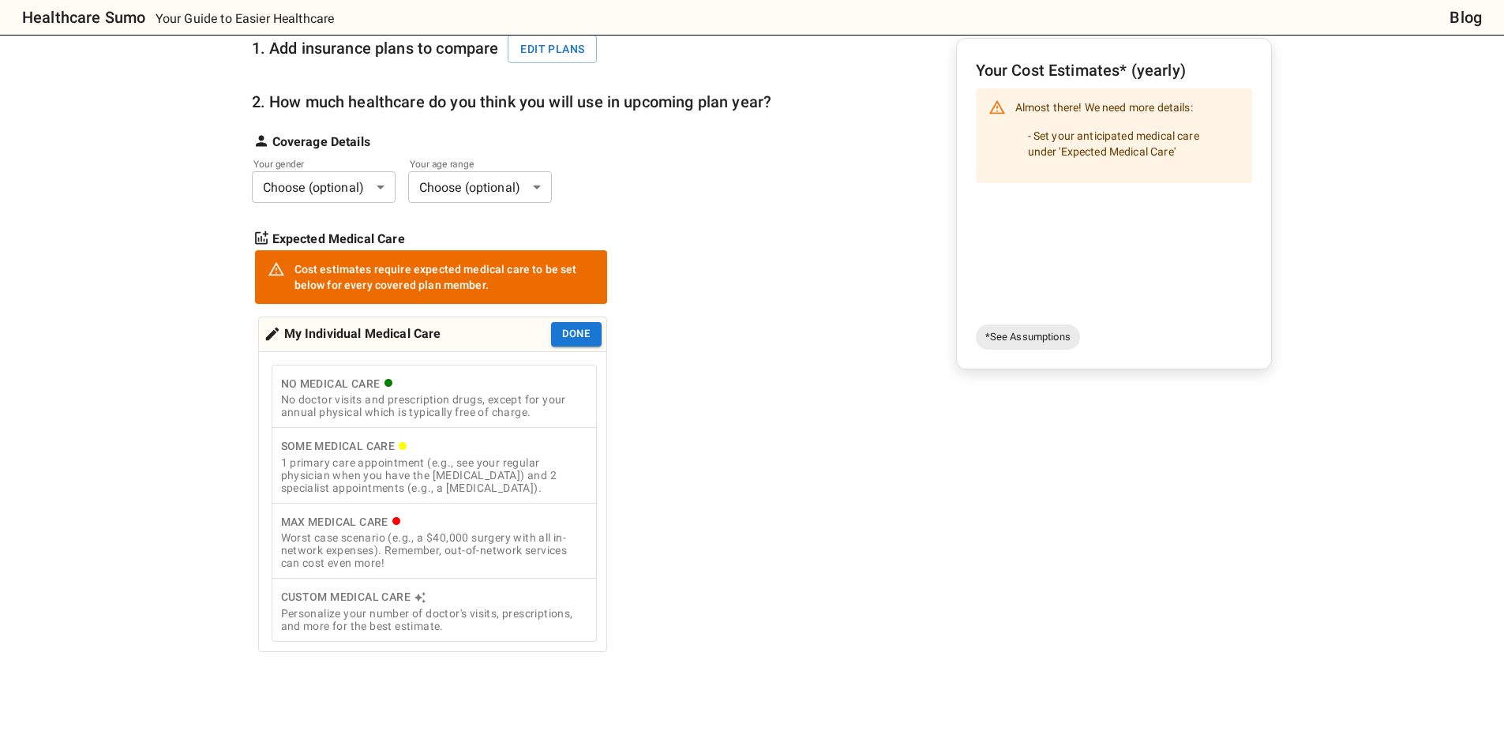
scroll to position [186, 0]
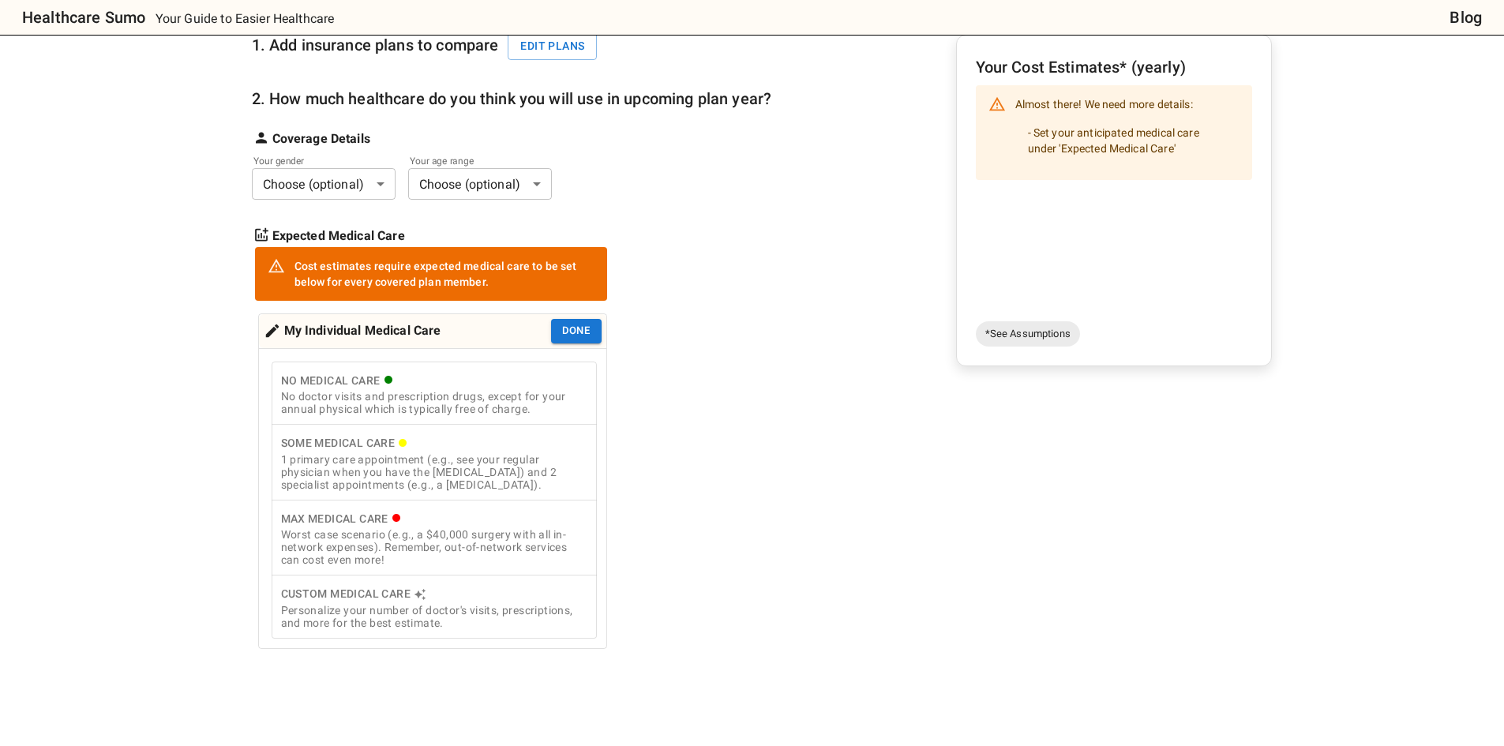
click at [506, 283] on div "Cost estimates require expected medical care to be set below for every covered …" at bounding box center [444, 274] width 300 height 44
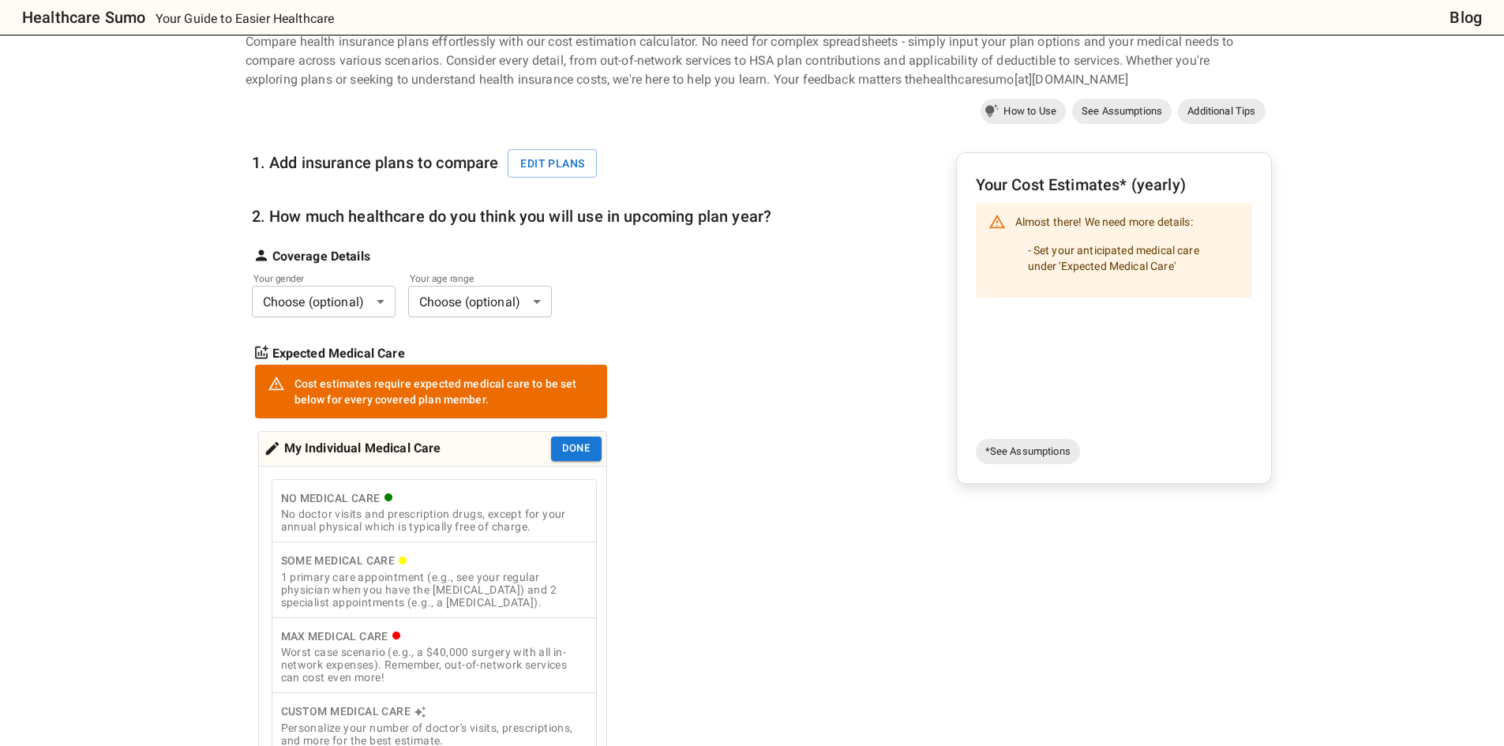
scroll to position [1, 0]
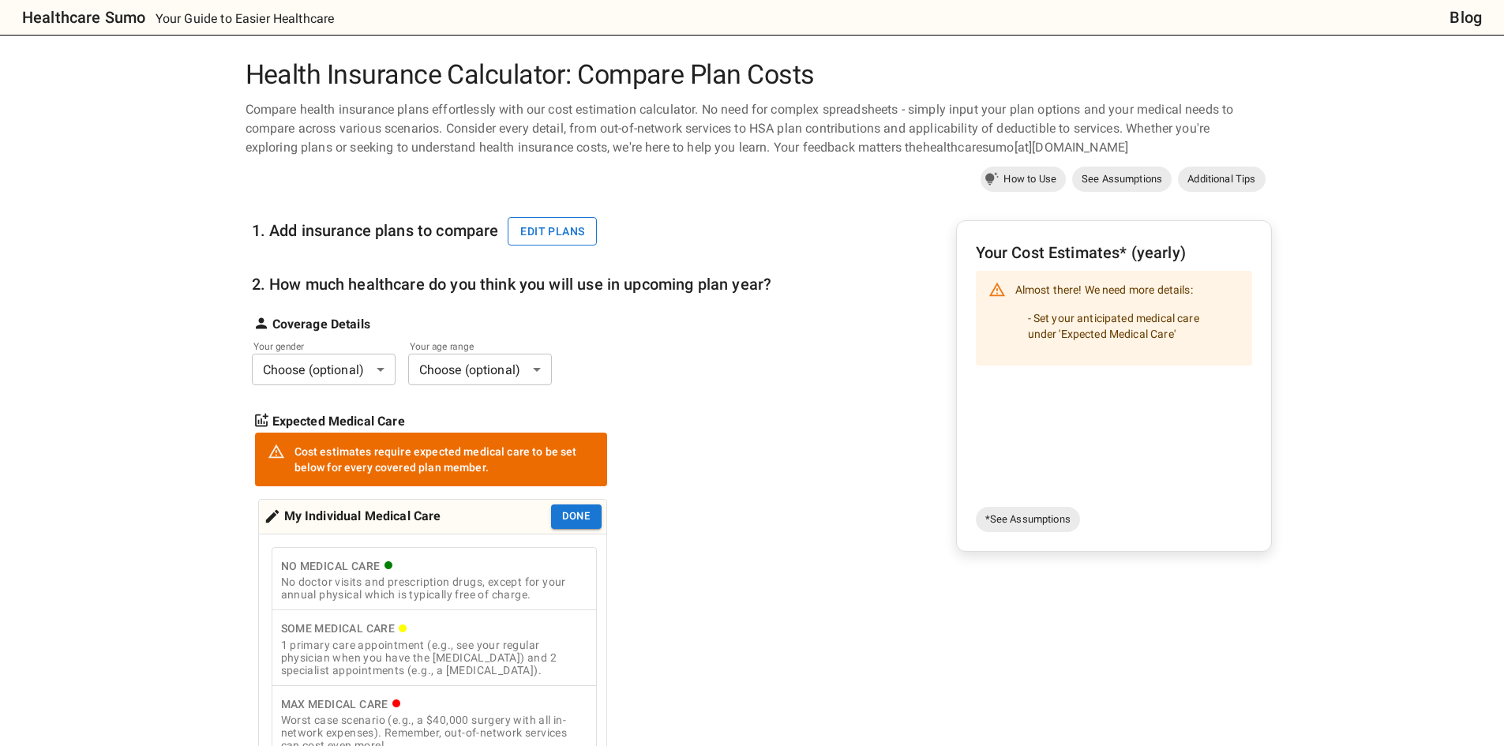
click at [547, 231] on button "Edit plans" at bounding box center [552, 231] width 89 height 29
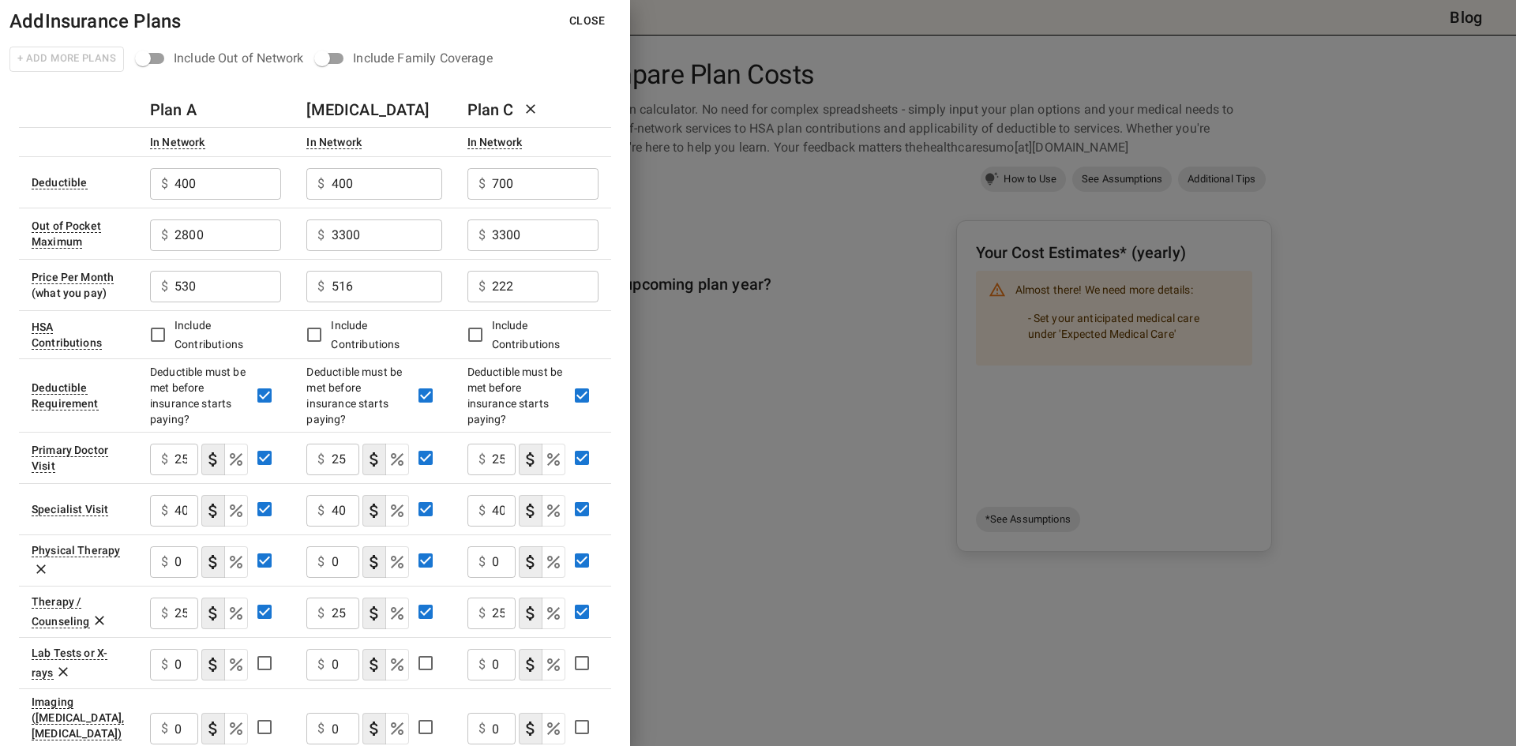
click at [846, 297] on div at bounding box center [758, 373] width 1516 height 746
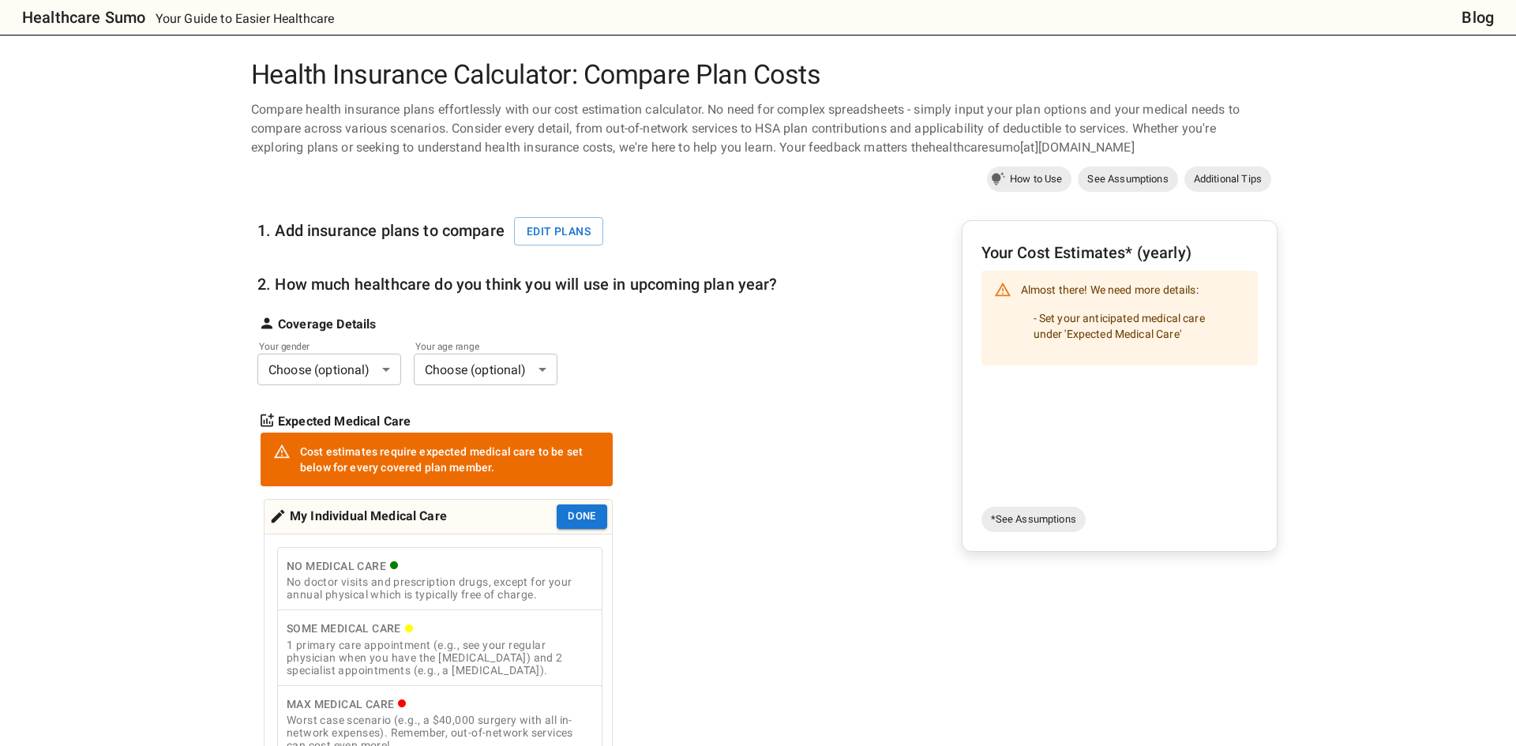
click at [370, 359] on body "Healthcare Sumo Your Guide to Easier Healthcare Blog Health Insurance Calculato…" at bounding box center [758, 732] width 1516 height 1467
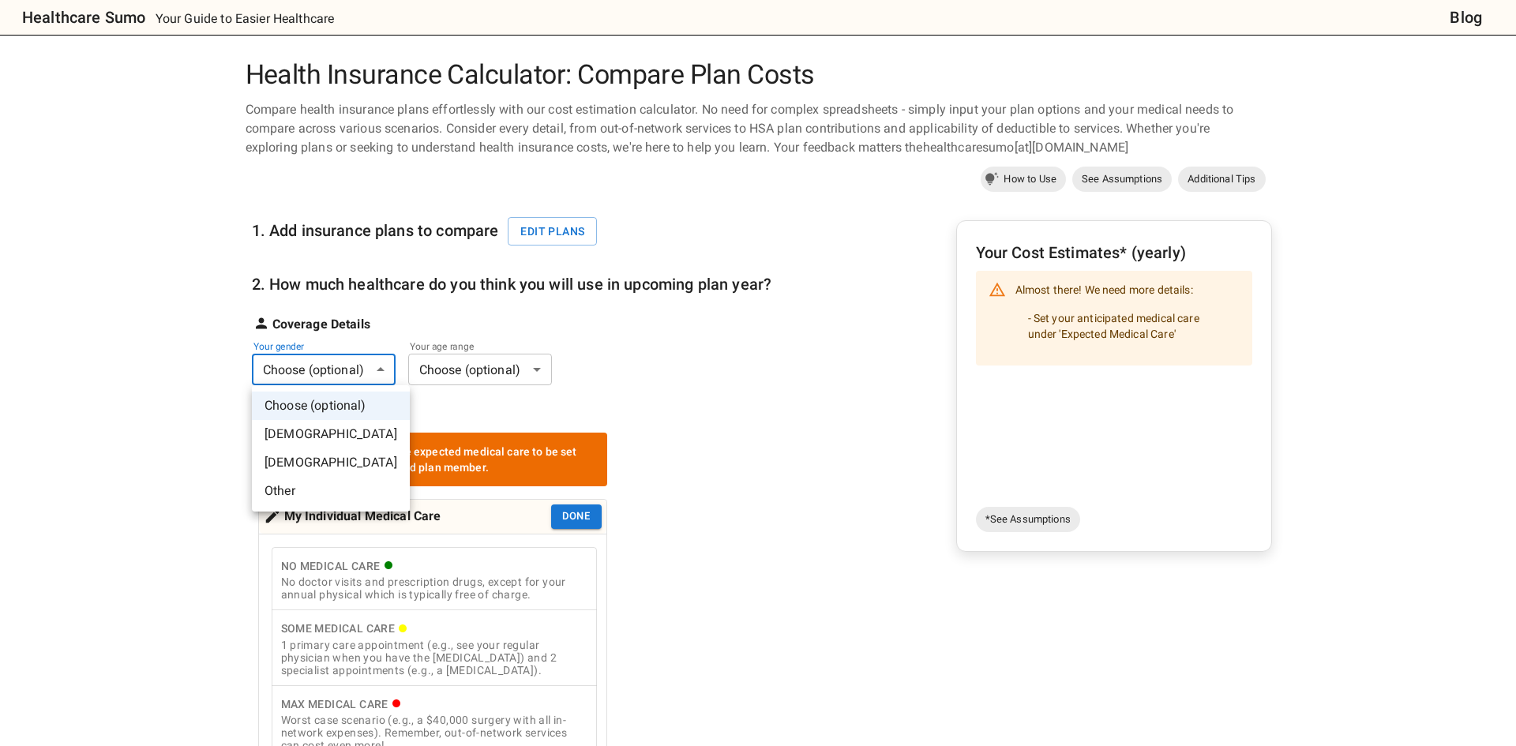
click at [341, 437] on li "[DEMOGRAPHIC_DATA]" at bounding box center [331, 434] width 158 height 28
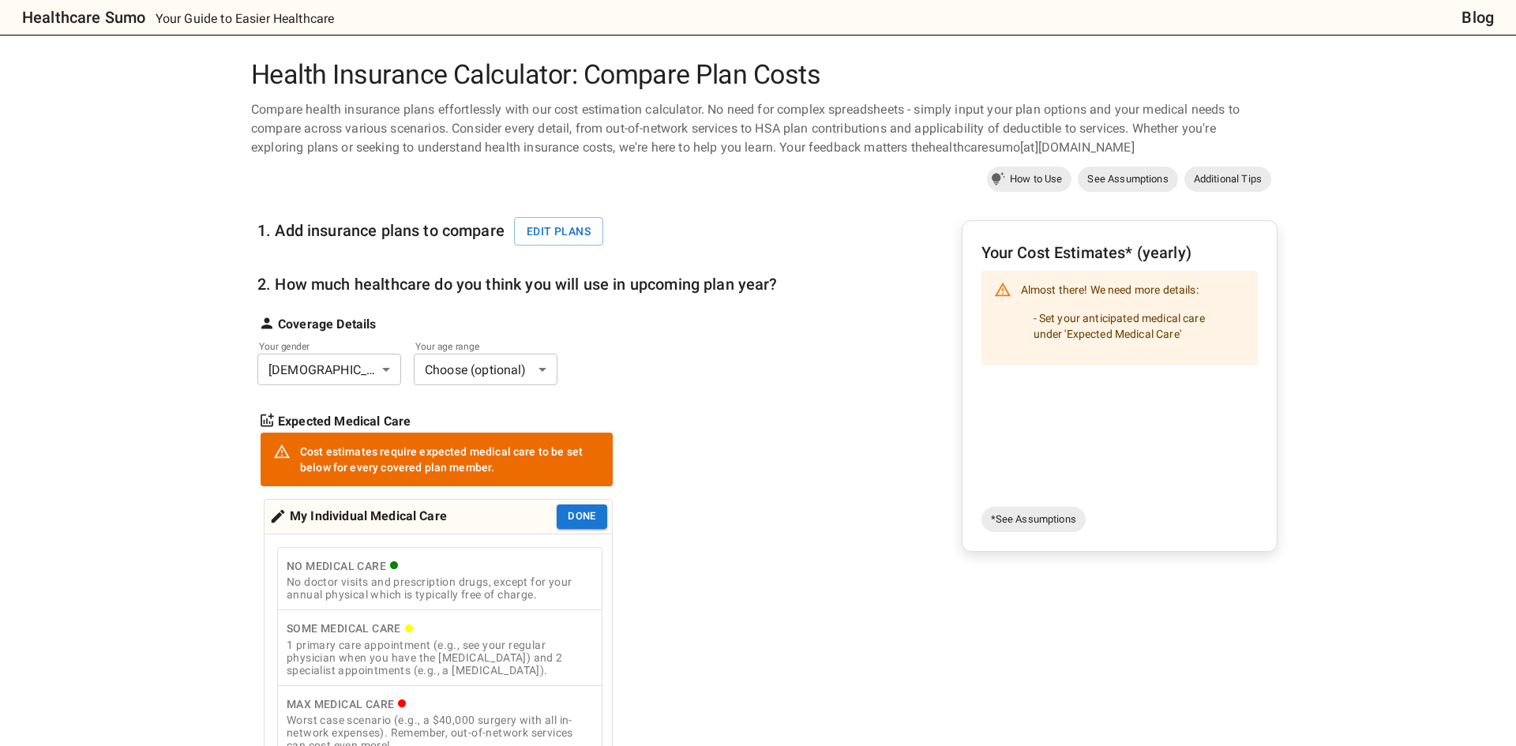
click at [468, 354] on body "Healthcare Sumo Your Guide to Easier Healthcare Blog Health Insurance Calculato…" at bounding box center [758, 732] width 1516 height 1467
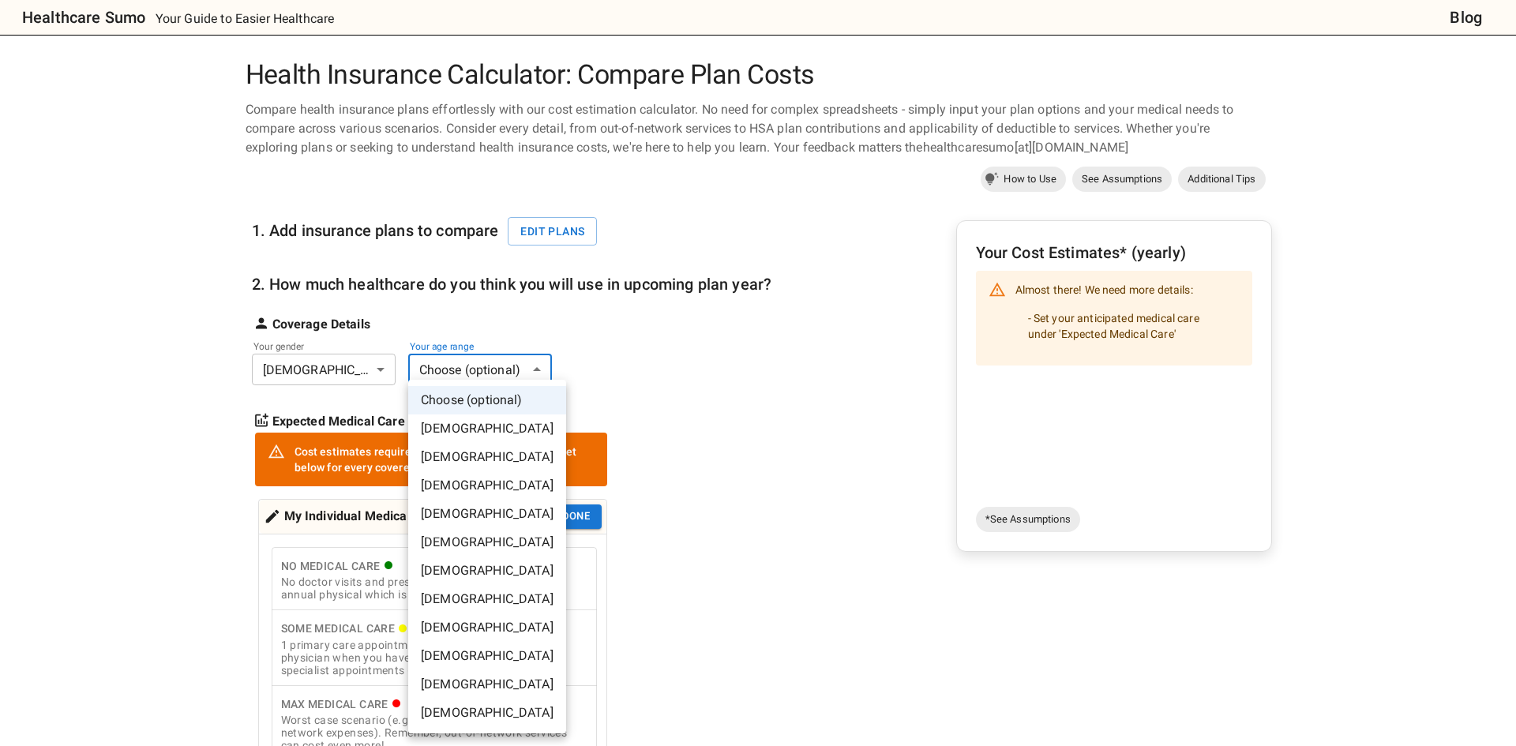
click at [472, 455] on li "[DEMOGRAPHIC_DATA]" at bounding box center [487, 457] width 158 height 28
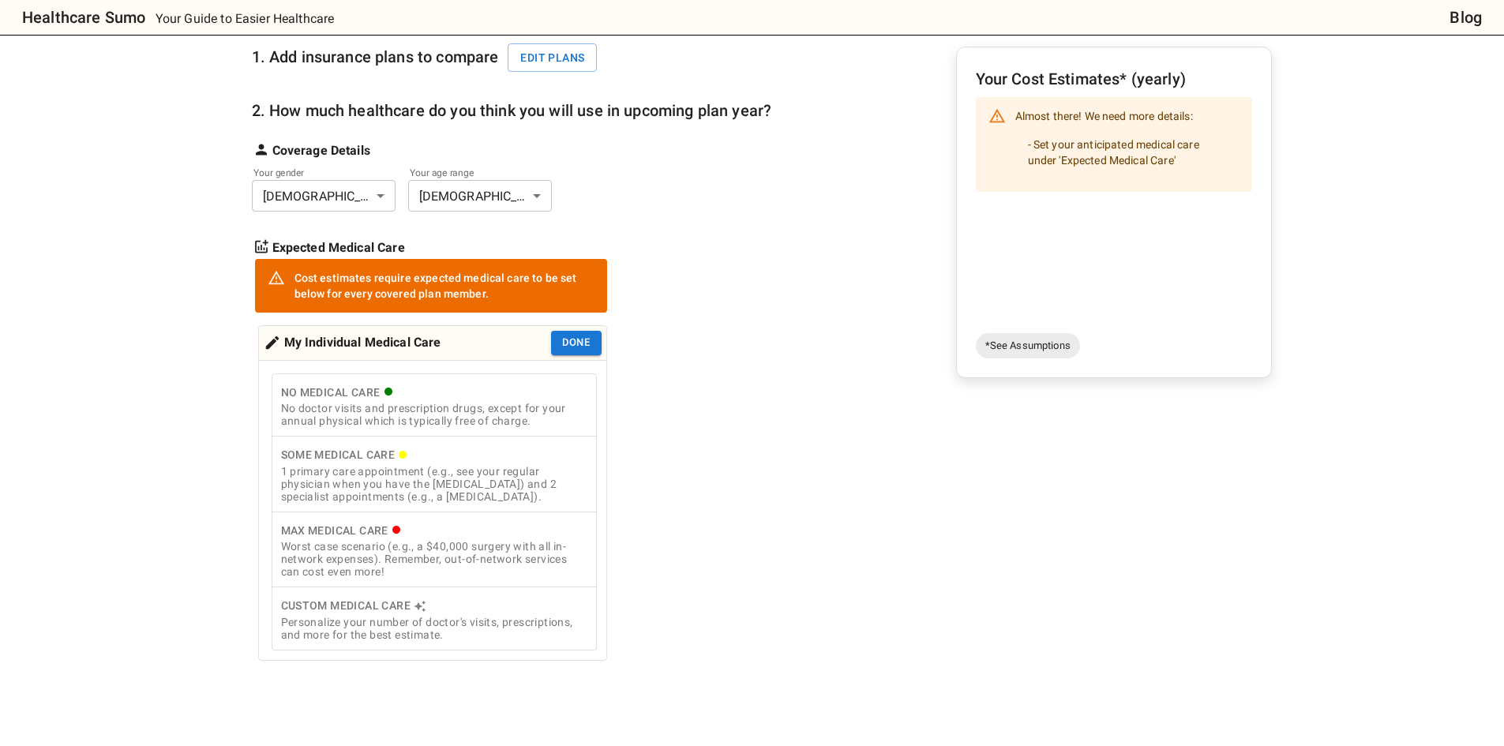
scroll to position [175, 0]
click at [472, 475] on div "1 primary care appointment (e.g., see your regular physician when you have the …" at bounding box center [434, 483] width 306 height 38
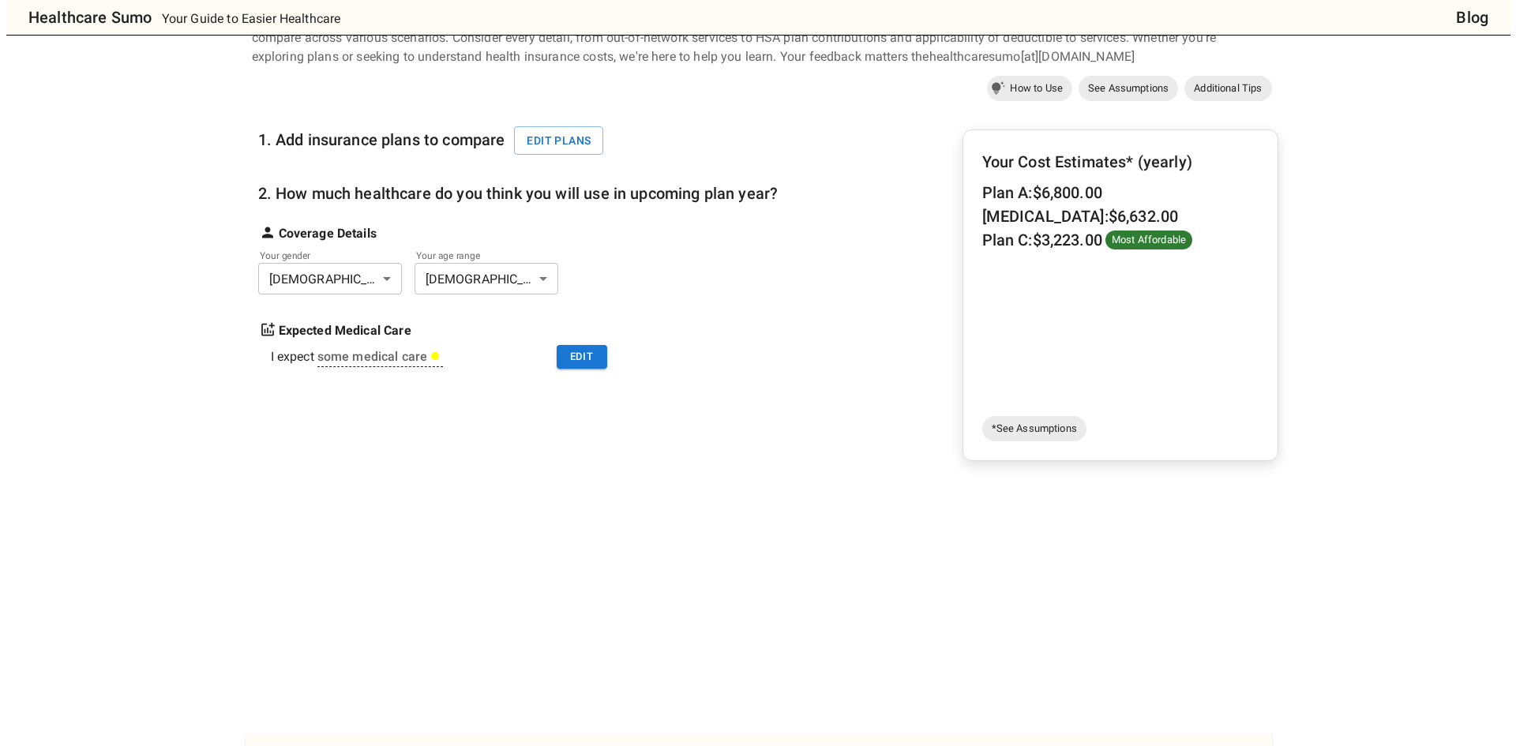
scroll to position [91, 0]
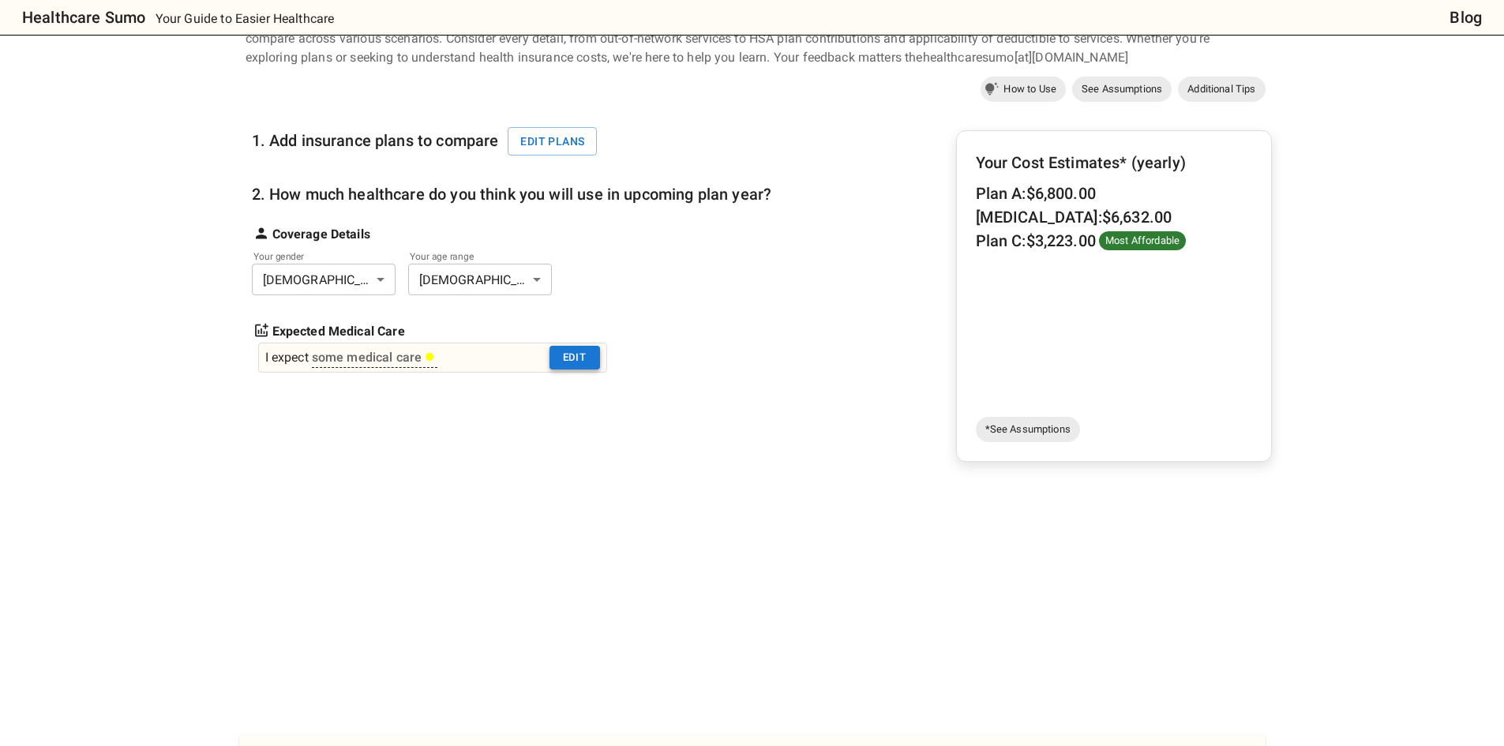
click at [558, 360] on button "Edit" at bounding box center [574, 358] width 51 height 24
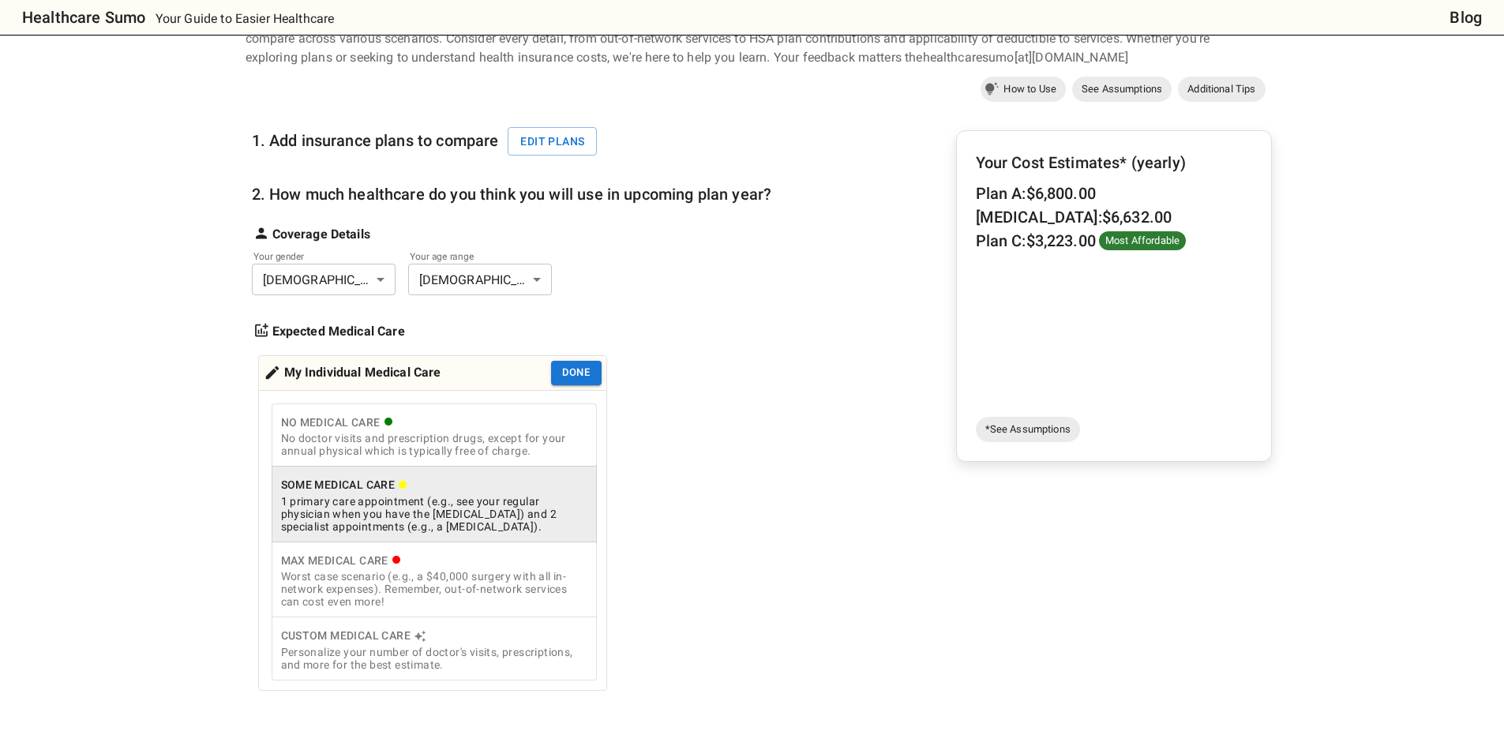
click at [463, 575] on div "Worst case scenario (e.g., a $40,000 surgery with all in-network expenses). Rem…" at bounding box center [434, 589] width 306 height 38
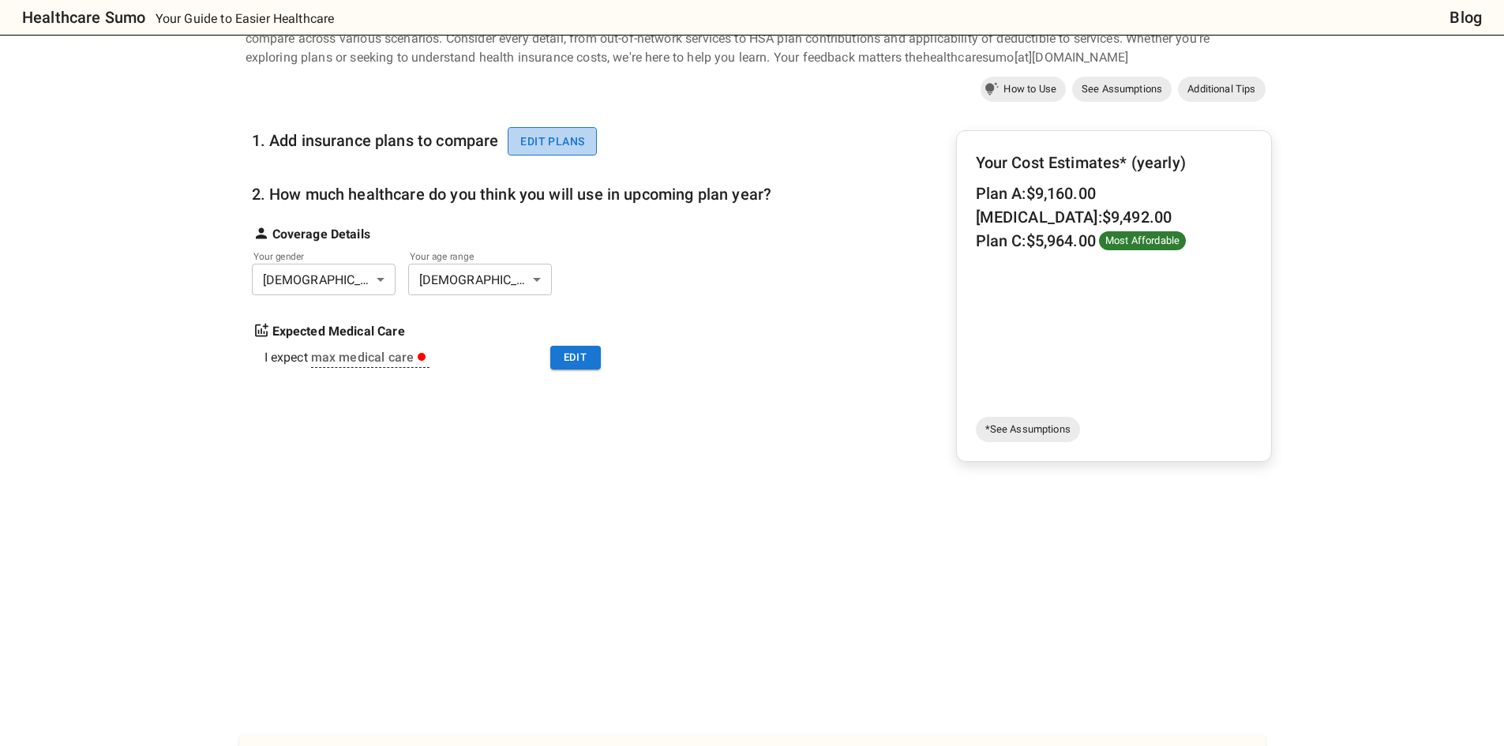
click at [557, 148] on button "Edit plans" at bounding box center [552, 141] width 89 height 29
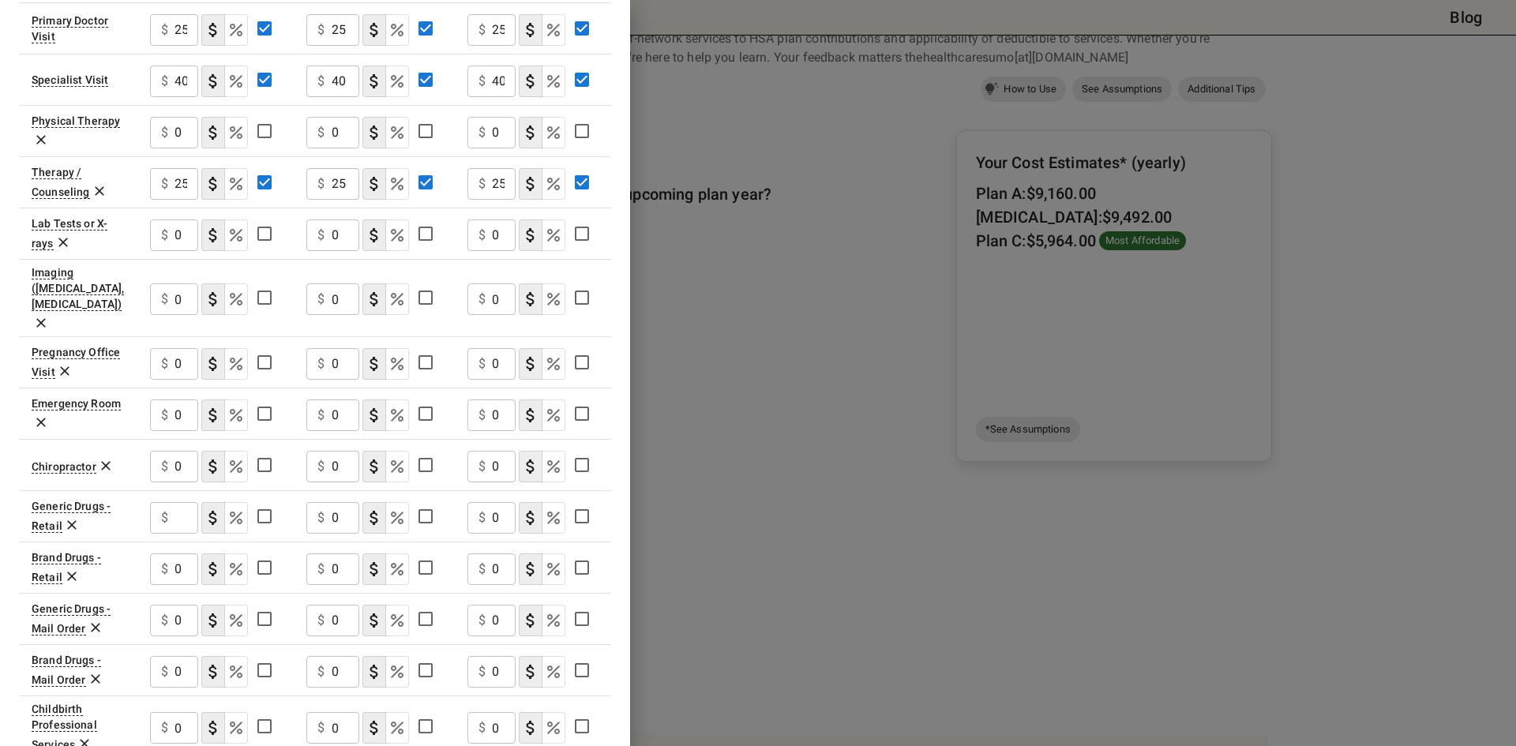
scroll to position [496, 0]
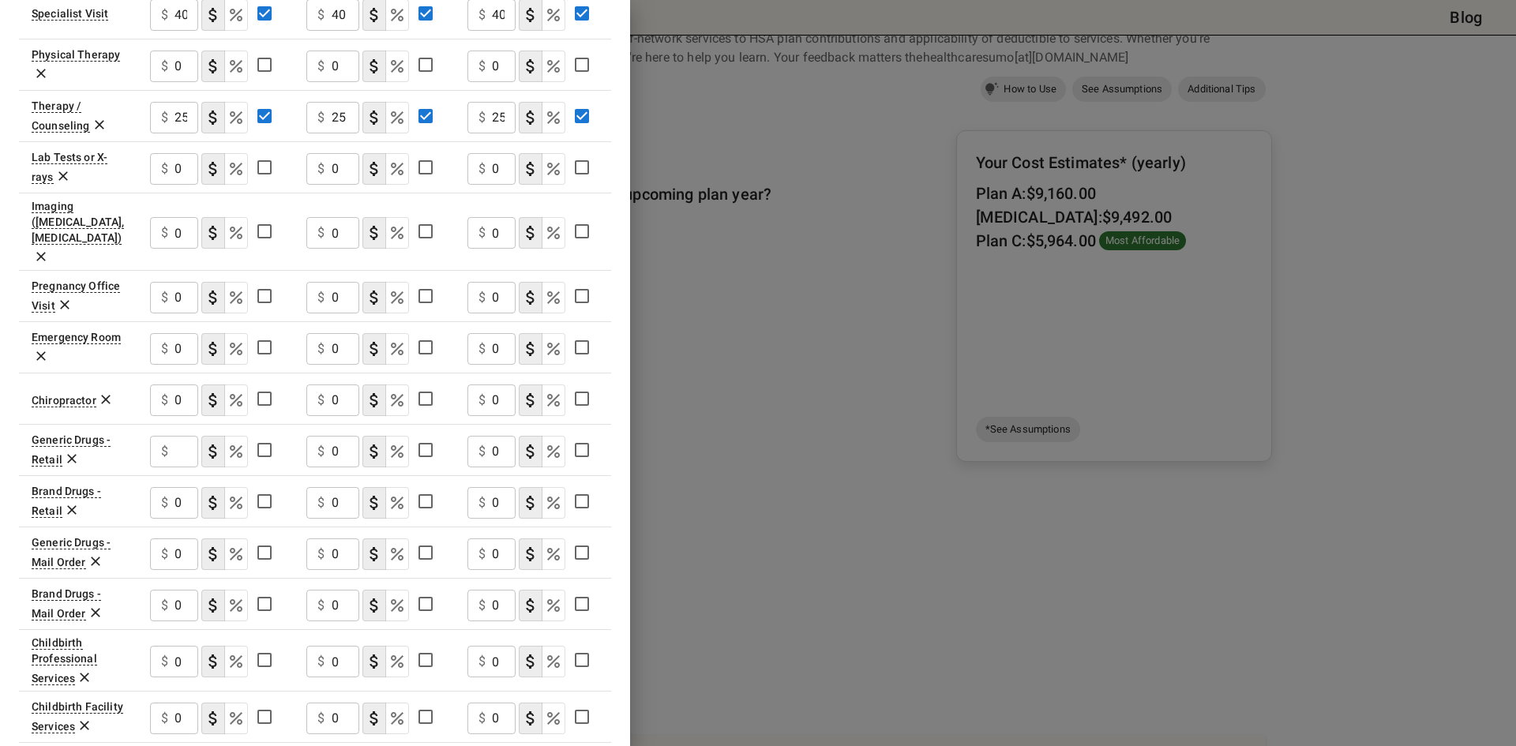
click at [396, 442] on icon "Select if this service charges coinsurance, a percentage of the medical expense…" at bounding box center [397, 451] width 19 height 19
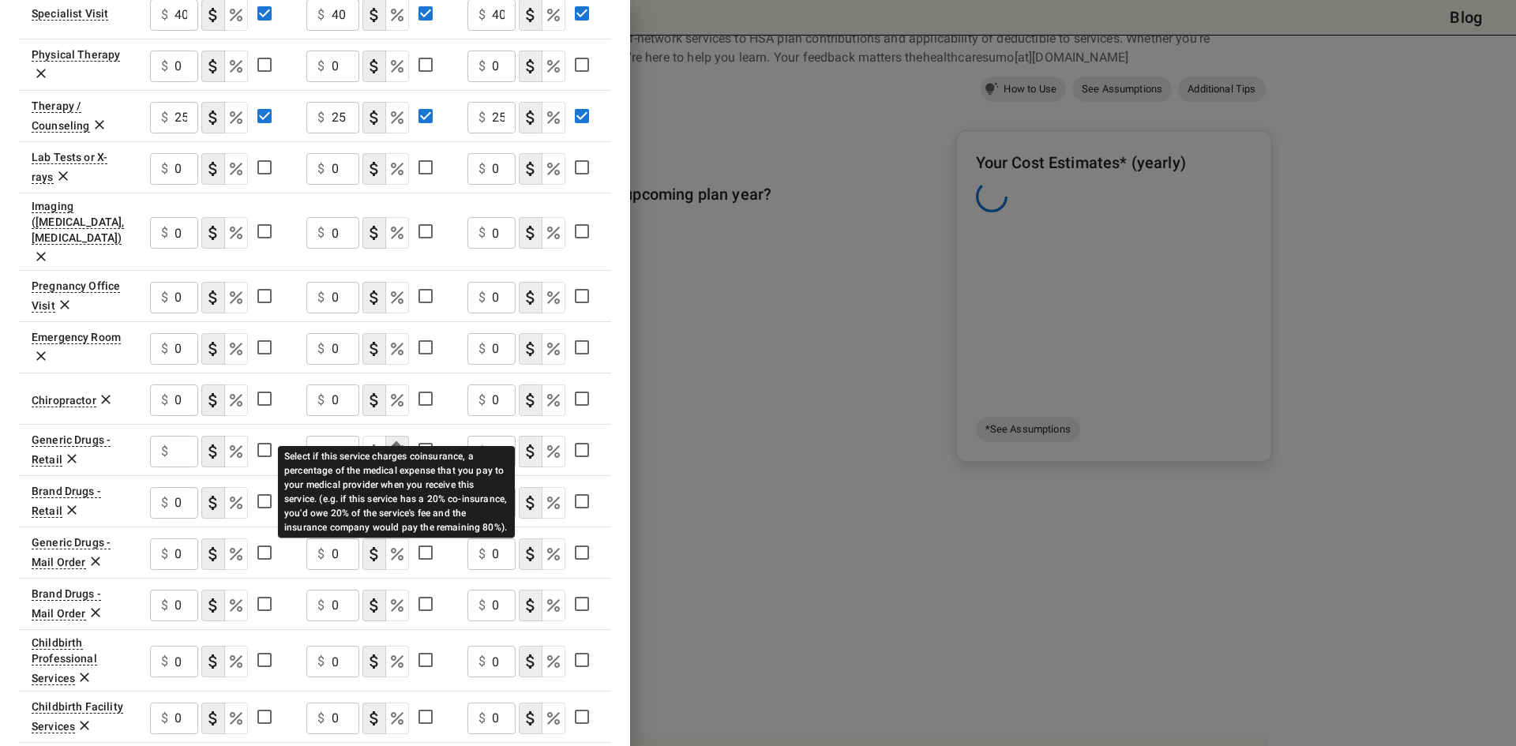
click at [396, 442] on icon "Select if this service charges coinsurance, a percentage of the medical expense…" at bounding box center [397, 451] width 19 height 19
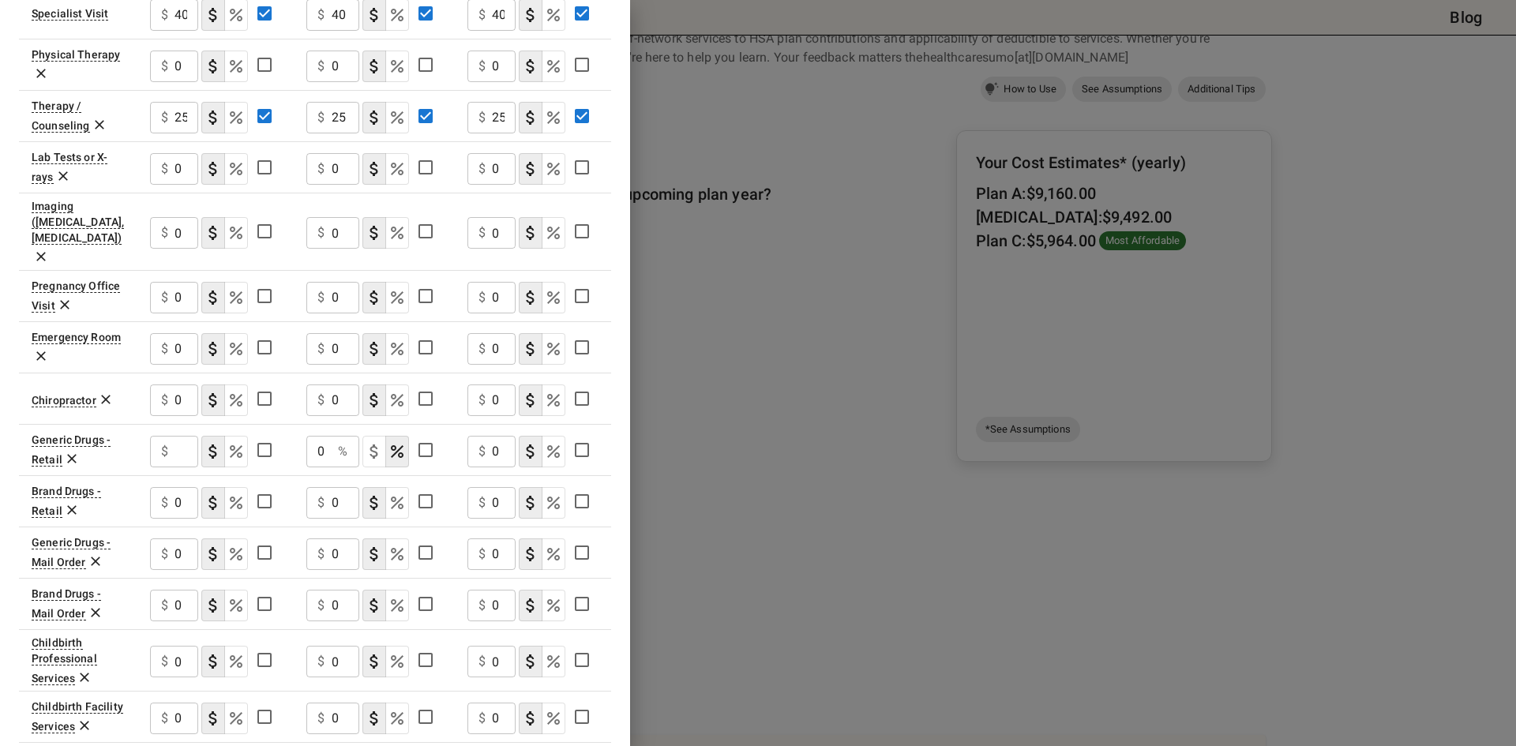
click at [447, 424] on td "0 % ​" at bounding box center [374, 449] width 160 height 51
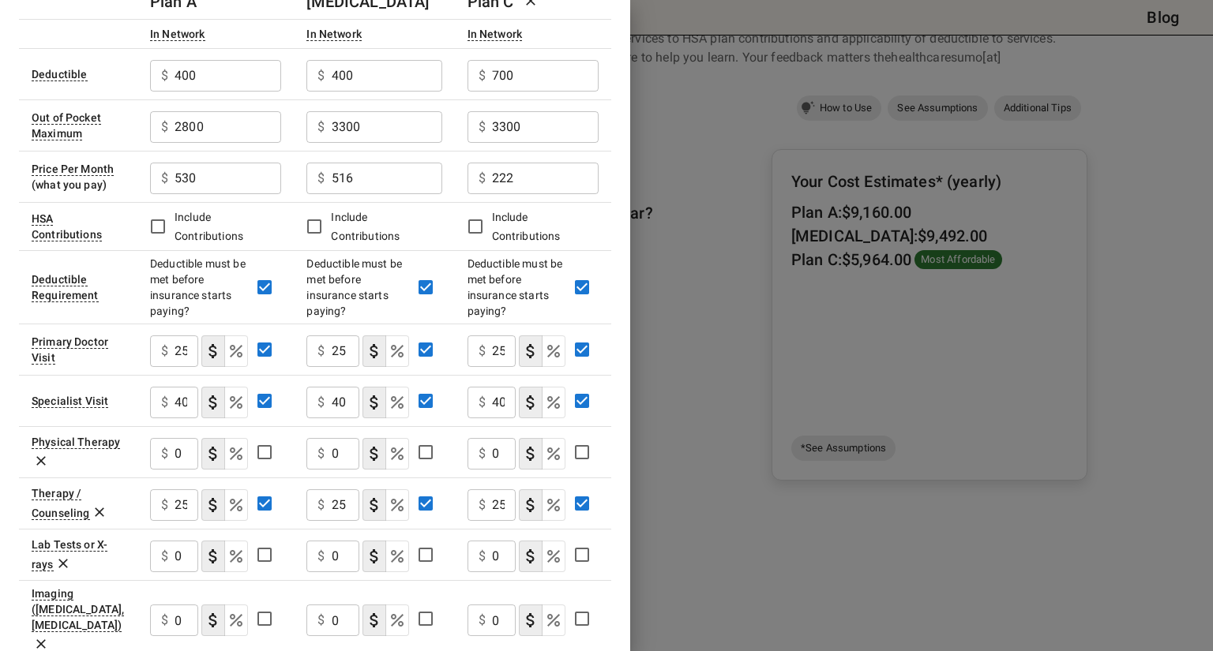
scroll to position [112, 0]
